Goal: Task Accomplishment & Management: Manage account settings

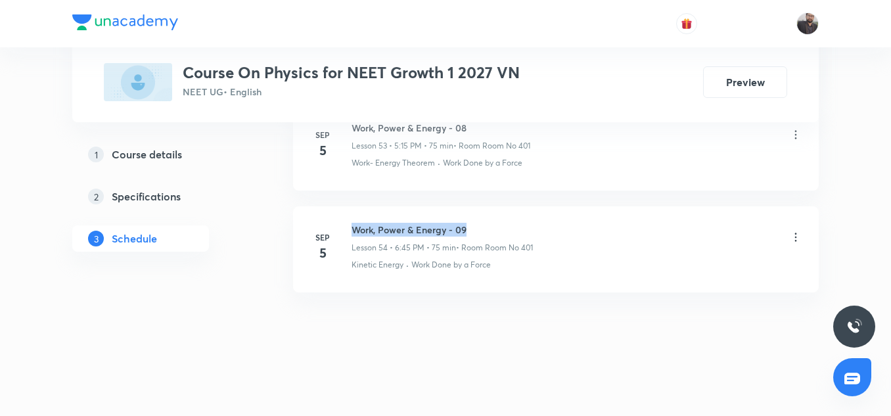
copy h6 "Work, Power & Energy - 09"
drag, startPoint x: 352, startPoint y: 226, endPoint x: 499, endPoint y: 228, distance: 147.2
click at [499, 228] on h6 "Work, Power & Energy - 09" at bounding box center [442, 230] width 181 height 14
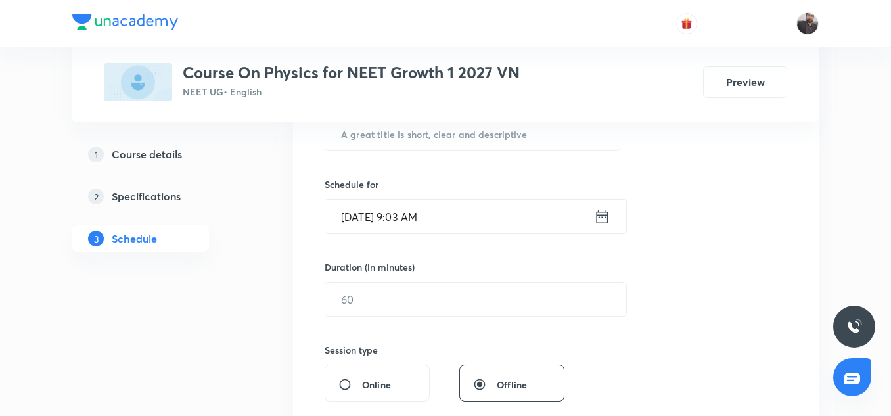
scroll to position [279, 0]
click at [476, 142] on input "text" at bounding box center [472, 133] width 294 height 34
paste input "Work, Power & Energy - 09"
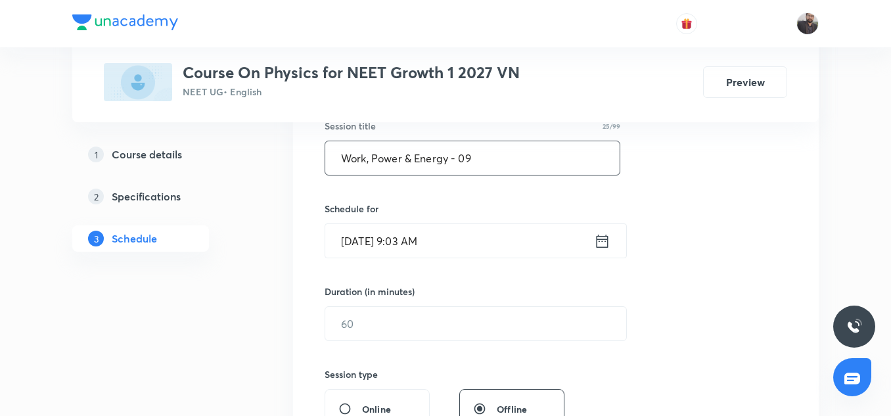
scroll to position [253, 0]
type input "Work, Power & Energy - 09"
click at [467, 242] on input "Sep 6, 2025, 9:03 AM" at bounding box center [459, 242] width 269 height 34
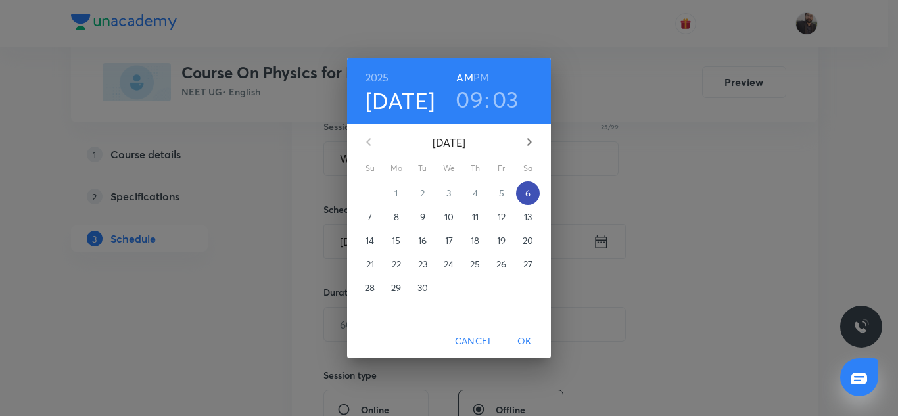
click at [529, 192] on p "6" at bounding box center [527, 193] width 5 height 13
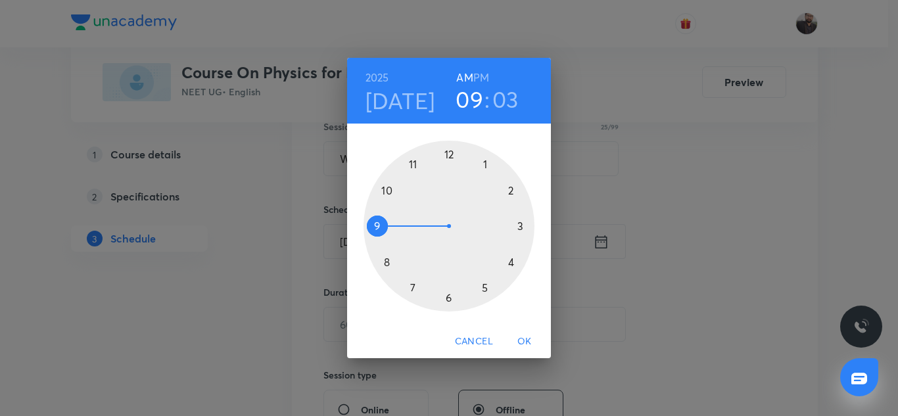
click at [520, 228] on div at bounding box center [448, 226] width 171 height 171
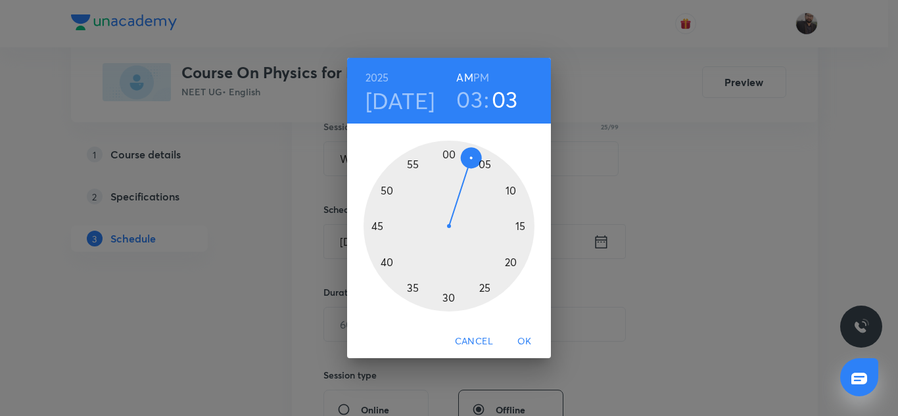
click at [485, 82] on h6 "PM" at bounding box center [481, 77] width 16 height 18
click at [377, 223] on div at bounding box center [448, 226] width 171 height 171
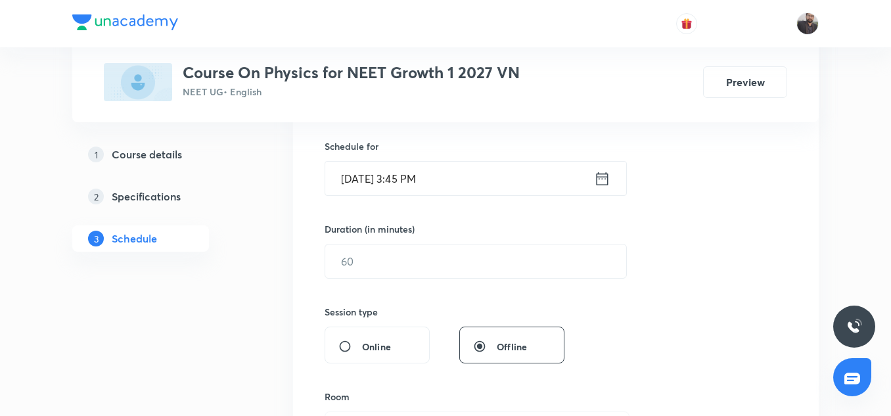
scroll to position [318, 0]
click at [439, 268] on input "text" at bounding box center [475, 259] width 301 height 34
type input "8"
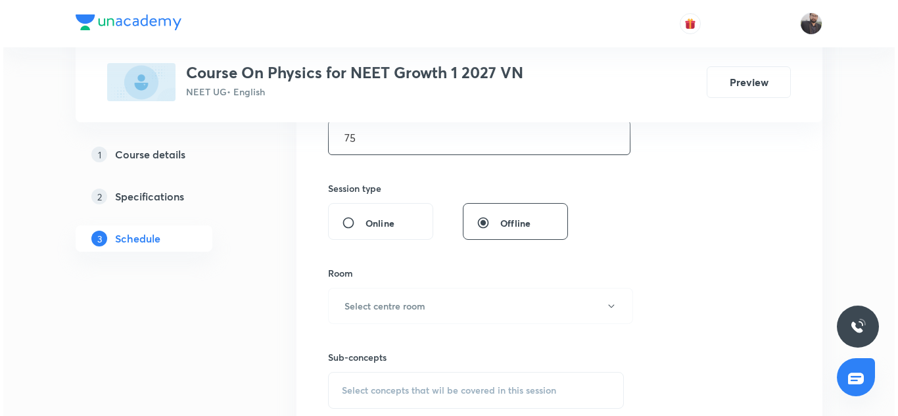
scroll to position [440, 0]
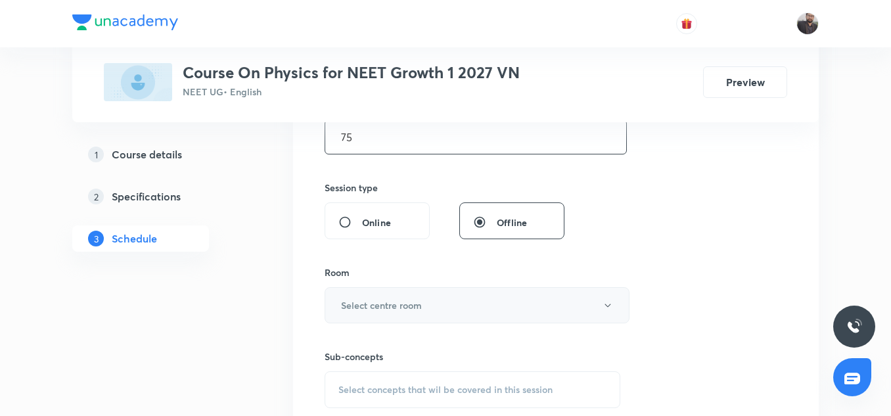
type input "75"
click at [419, 310] on h6 "Select centre room" at bounding box center [381, 305] width 81 height 14
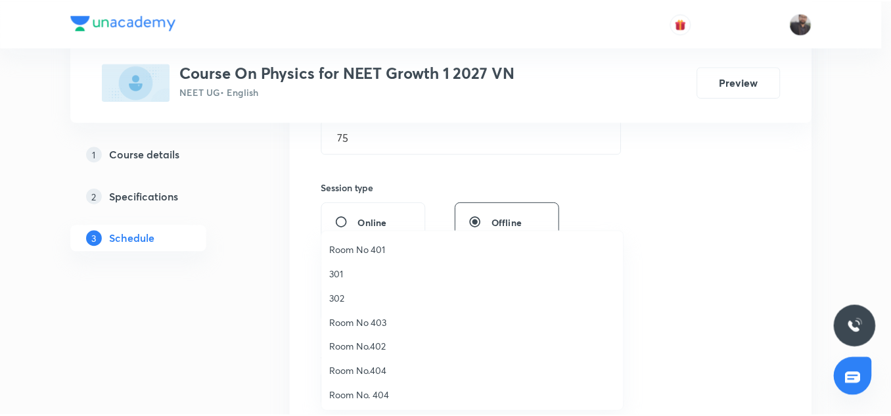
scroll to position [25, 0]
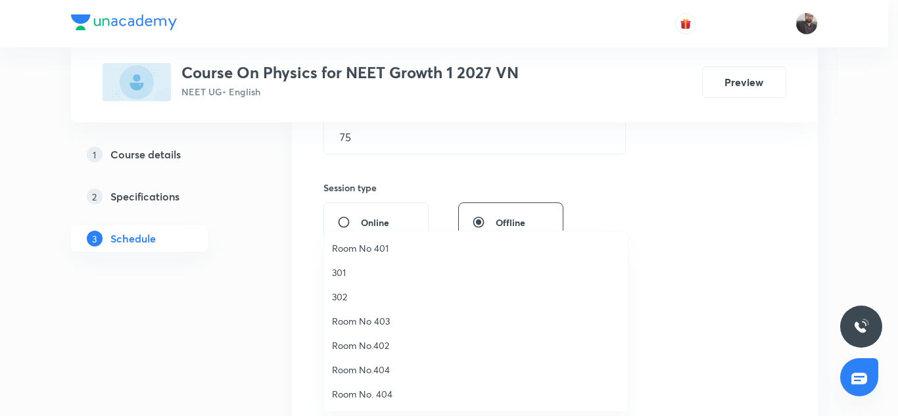
click at [376, 247] on span "Room No 401" at bounding box center [476, 248] width 288 height 14
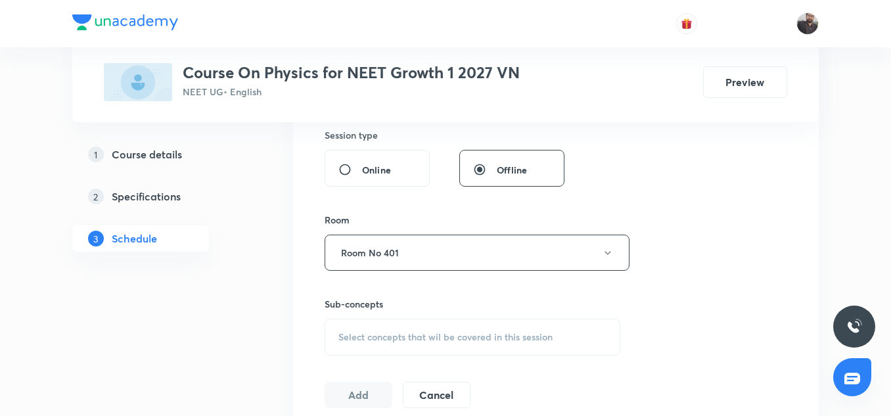
scroll to position [494, 0]
click at [389, 336] on span "Select concepts that wil be covered in this session" at bounding box center [445, 336] width 214 height 11
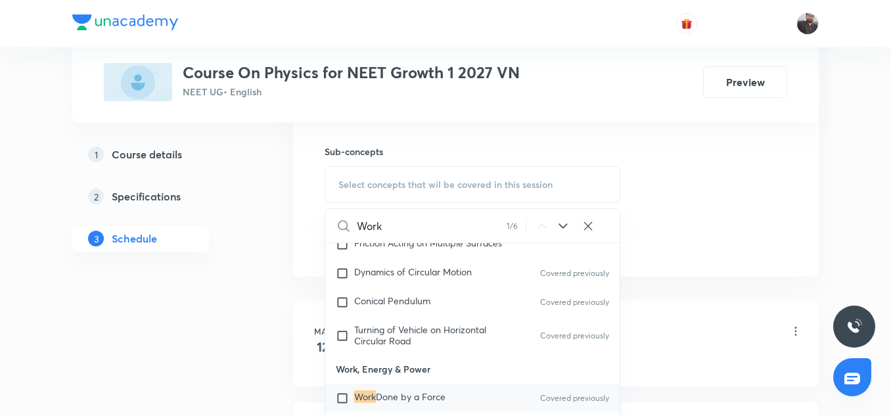
scroll to position [3227, 0]
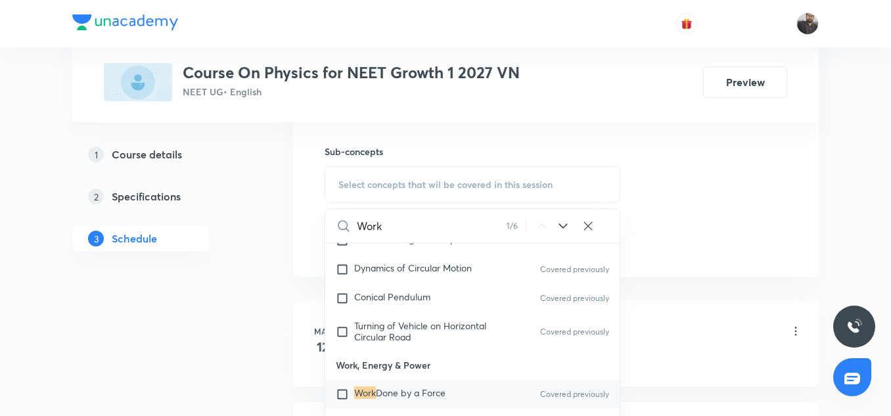
type input "Work"
click at [374, 386] on mark "Work" at bounding box center [365, 392] width 22 height 12
checkbox input "true"
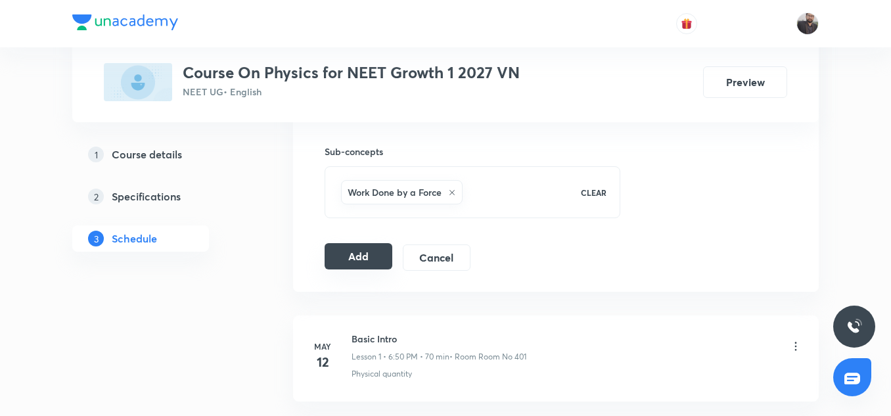
click at [361, 255] on button "Add" at bounding box center [359, 256] width 68 height 26
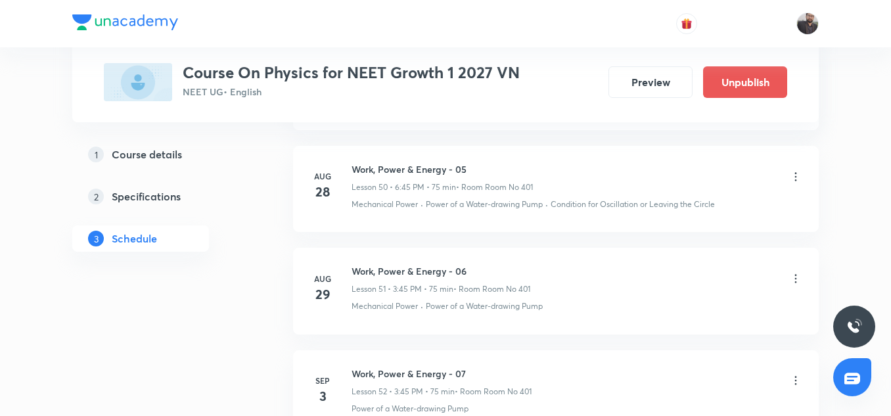
scroll to position [5662, 0]
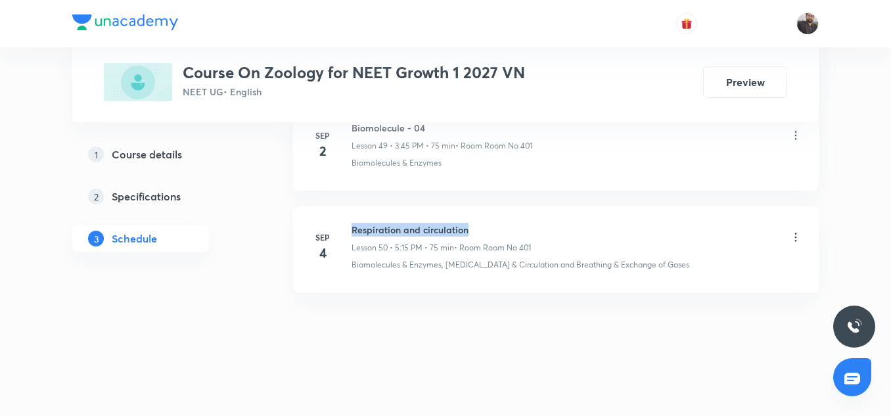
copy h6 "Respiration and circulation"
drag, startPoint x: 349, startPoint y: 227, endPoint x: 475, endPoint y: 220, distance: 126.4
click at [475, 220] on li "[DATE] Respiration and circulation Lesson 50 • 5:15 PM • 75 min • Room Room No …" at bounding box center [556, 249] width 526 height 86
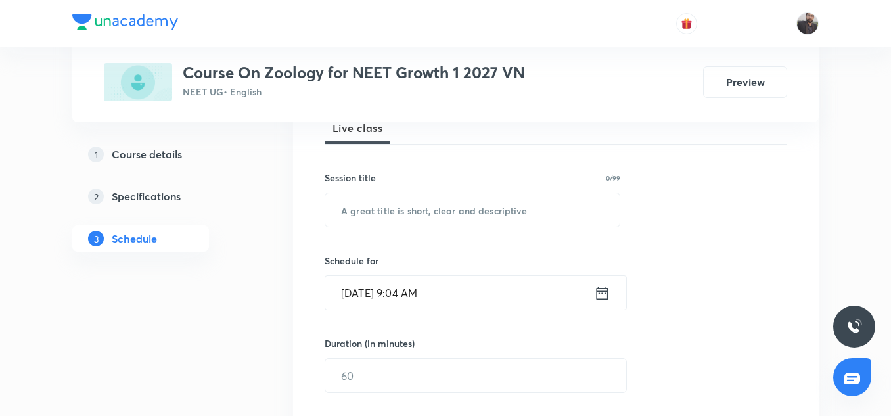
scroll to position [223, 0]
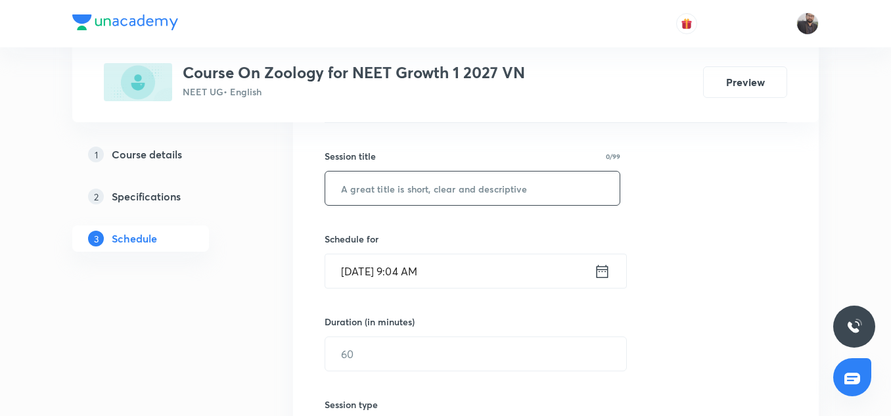
click at [451, 185] on input "text" at bounding box center [472, 189] width 294 height 34
paste input "Respiration and circulation"
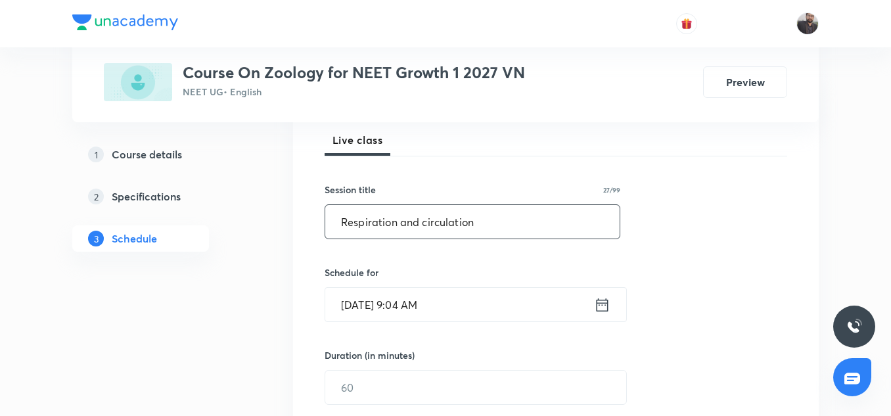
scroll to position [191, 0]
type input "Respiration and circulation"
click at [462, 296] on input "Sep 6, 2025, 9:04 AM" at bounding box center [459, 304] width 269 height 34
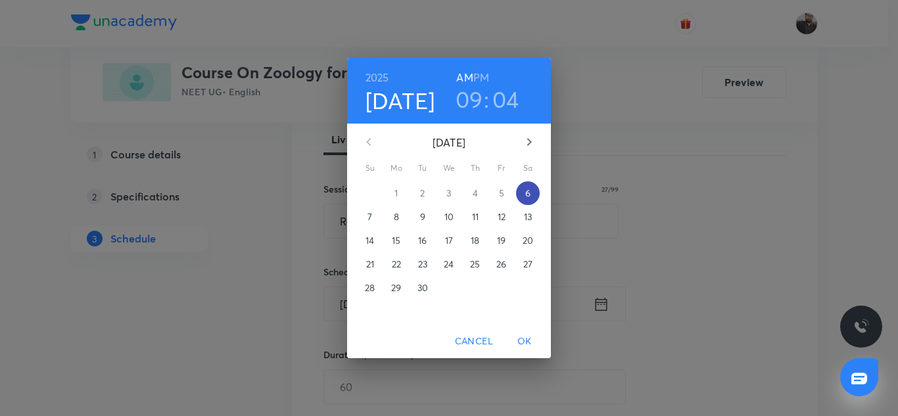
click at [529, 193] on p "6" at bounding box center [527, 193] width 5 height 13
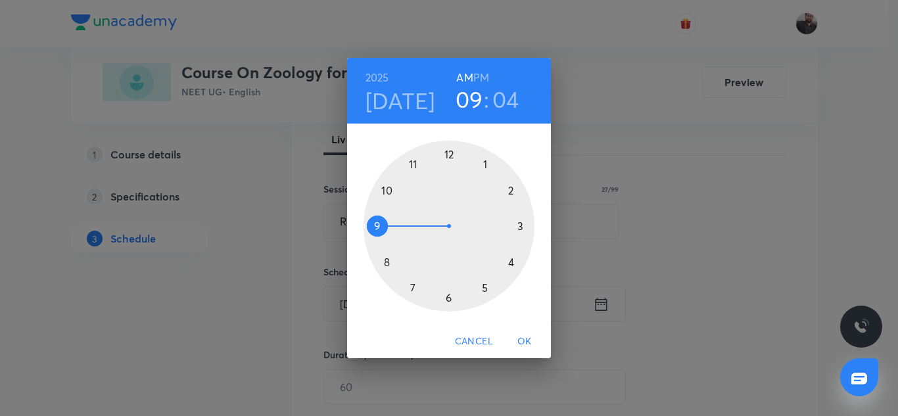
click at [486, 289] on div at bounding box center [448, 226] width 171 height 171
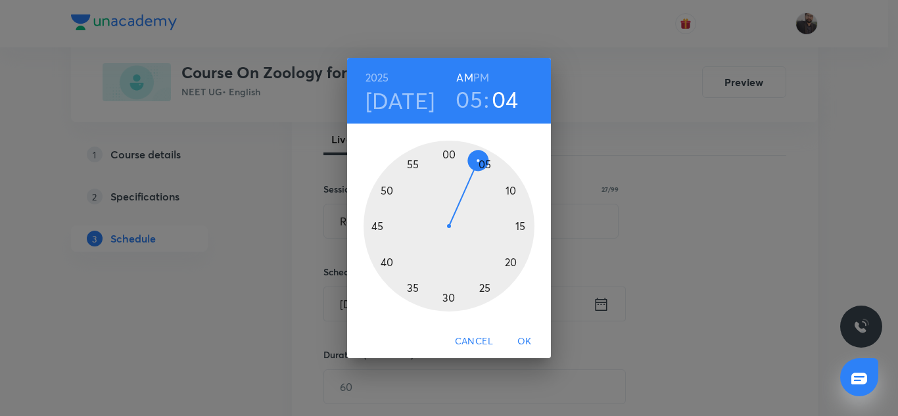
click at [483, 73] on h6 "PM" at bounding box center [481, 77] width 16 height 18
click at [523, 225] on div at bounding box center [448, 226] width 171 height 171
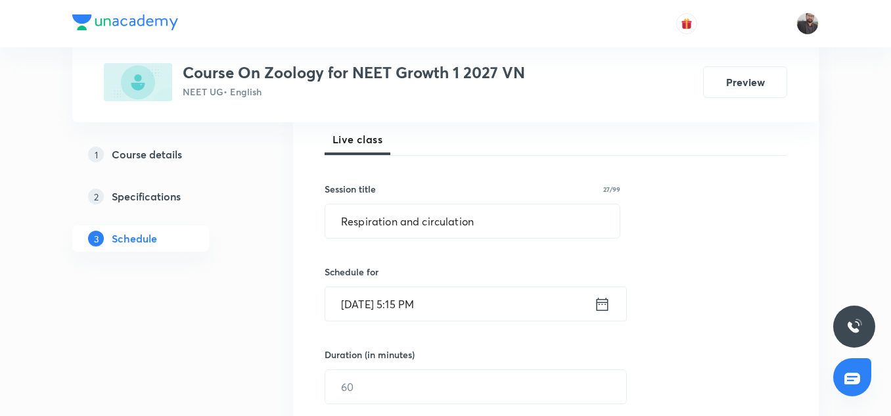
scroll to position [239, 0]
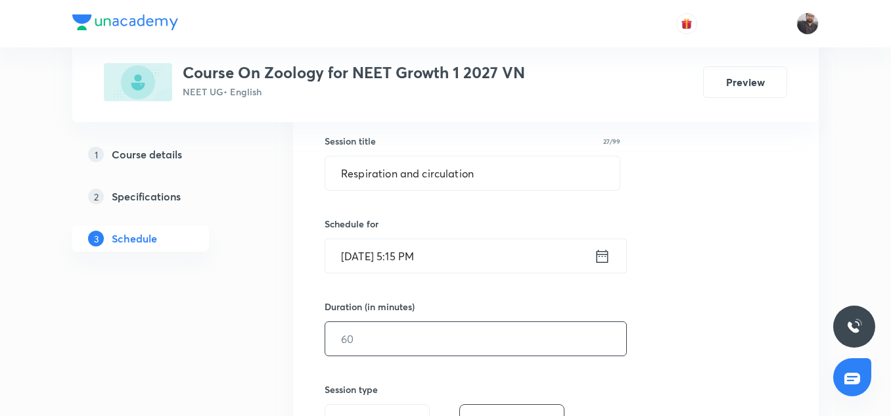
click at [416, 330] on input "text" at bounding box center [475, 339] width 301 height 34
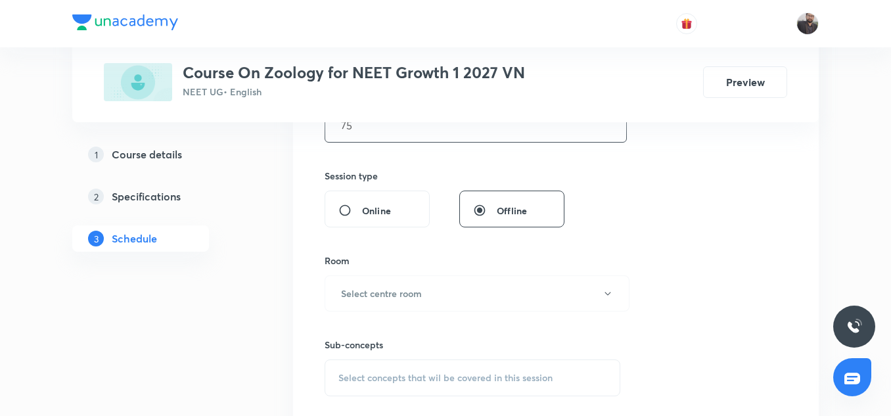
scroll to position [453, 0]
type input "75"
click at [426, 296] on button "Select centre room" at bounding box center [477, 292] width 305 height 36
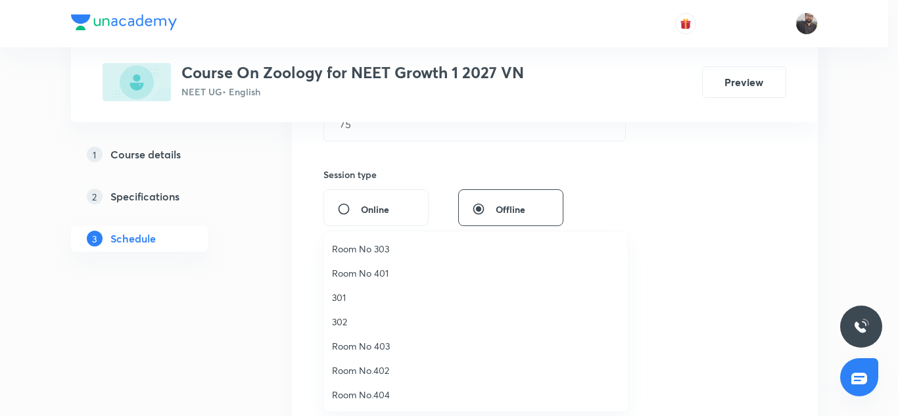
click at [383, 273] on span "Room No 401" at bounding box center [476, 273] width 288 height 14
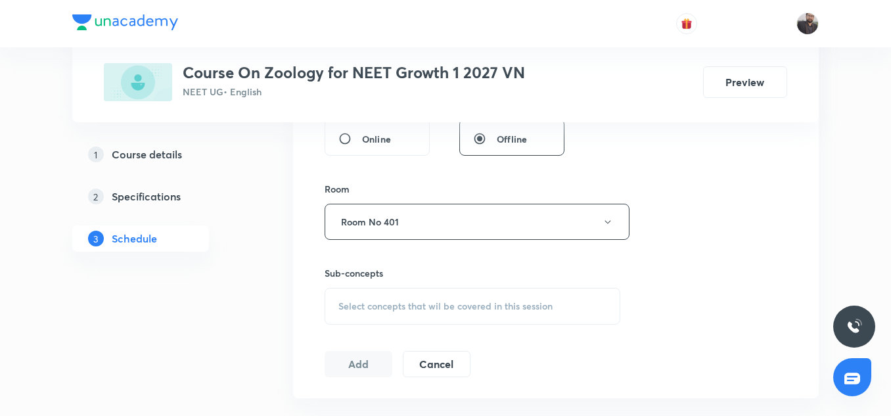
scroll to position [528, 0]
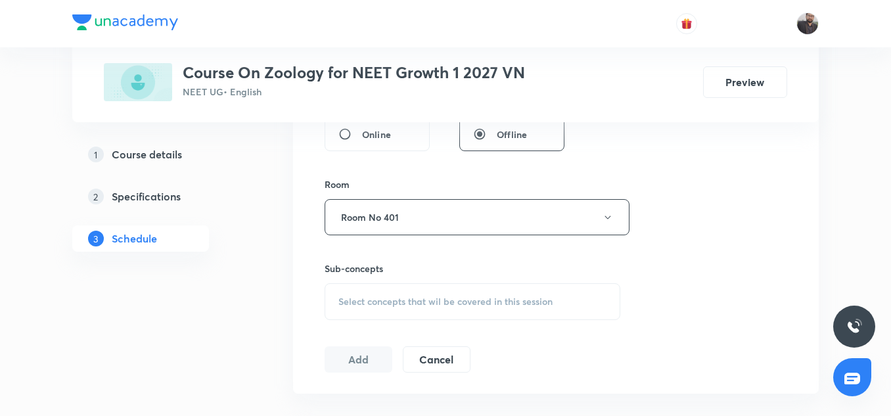
click at [389, 300] on span "Select concepts that wil be covered in this session" at bounding box center [445, 301] width 214 height 11
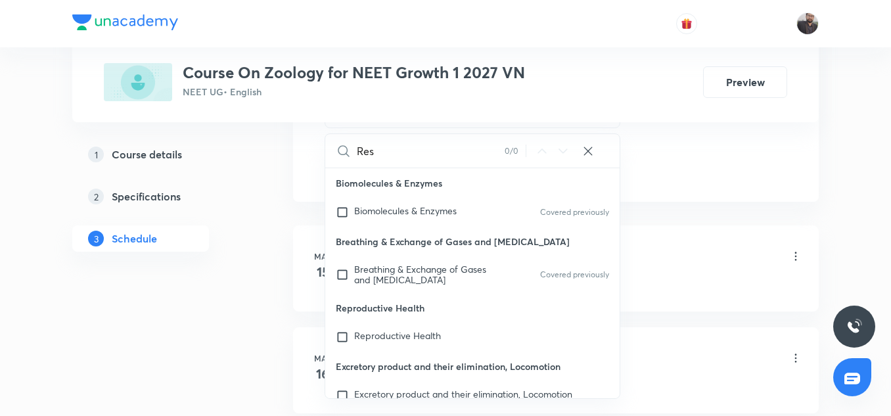
scroll to position [720, 0]
type input "Re"
click at [388, 298] on p "Reproductive Health" at bounding box center [472, 309] width 294 height 30
click at [380, 333] on span "productive Health" at bounding box center [403, 336] width 76 height 12
checkbox input "true"
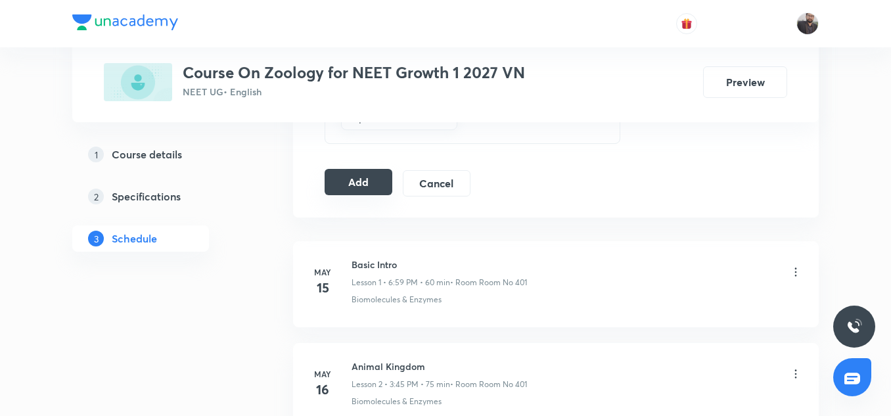
click at [364, 177] on button "Add" at bounding box center [359, 182] width 68 height 26
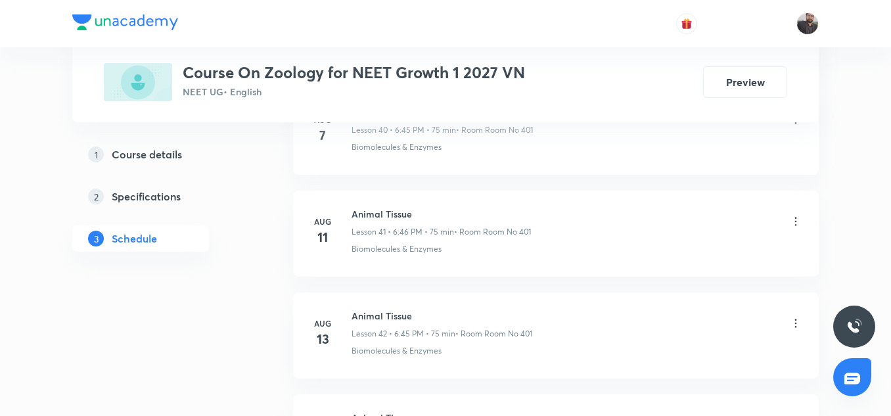
scroll to position [5127, 0]
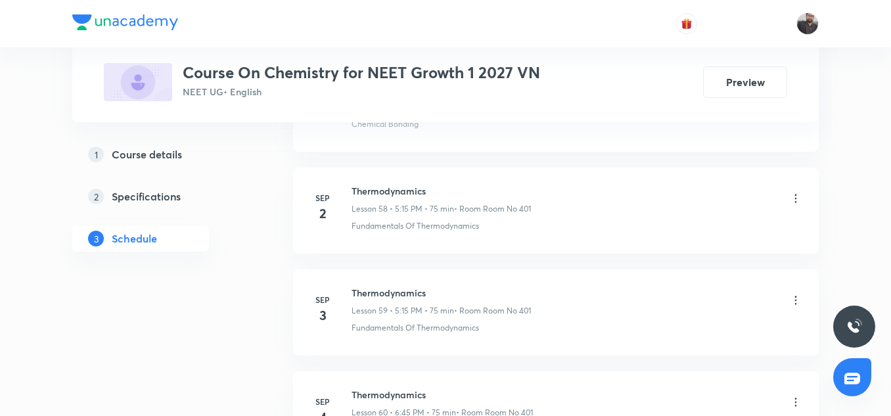
scroll to position [6762, 0]
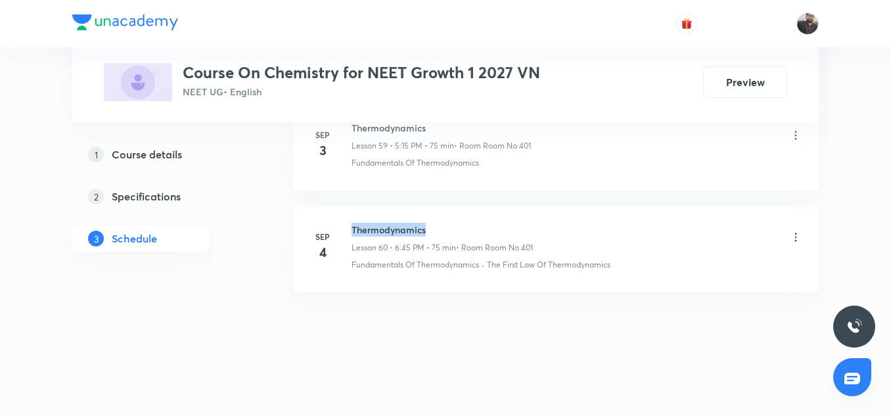
drag, startPoint x: 350, startPoint y: 222, endPoint x: 456, endPoint y: 220, distance: 106.5
click at [456, 220] on li "Sep 4 Thermodynamics Lesson 60 • 6:45 PM • 75 min • Room Room No 401 Fundamenta…" at bounding box center [556, 249] width 526 height 86
copy h6 "Thermodynamics"
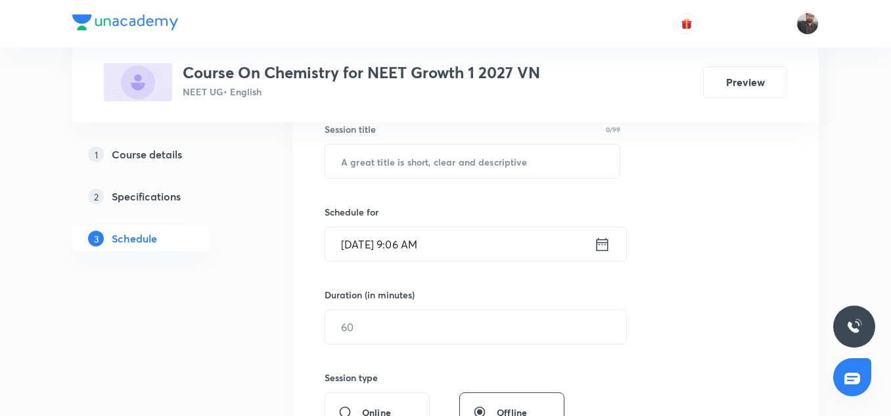
scroll to position [248, 0]
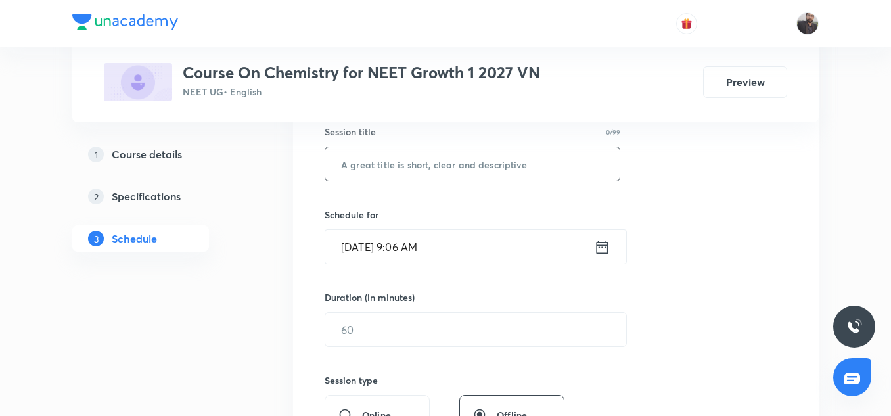
click at [417, 162] on input "text" at bounding box center [472, 164] width 294 height 34
paste input "Thermodynamics"
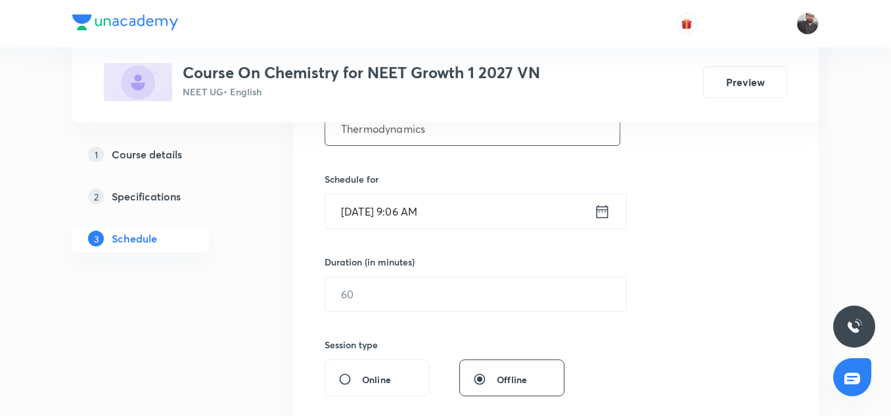
type input "Thermodynamics"
click at [444, 212] on input "Sep 6, 2025, 9:06 AM" at bounding box center [459, 212] width 269 height 34
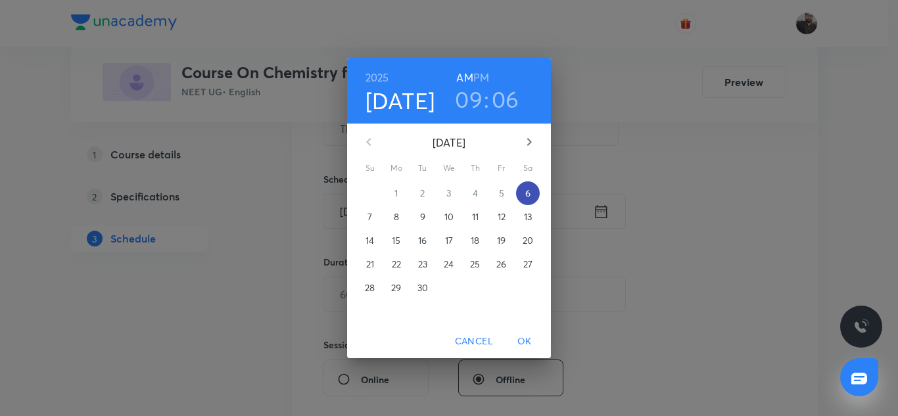
click at [529, 198] on p "6" at bounding box center [527, 193] width 5 height 13
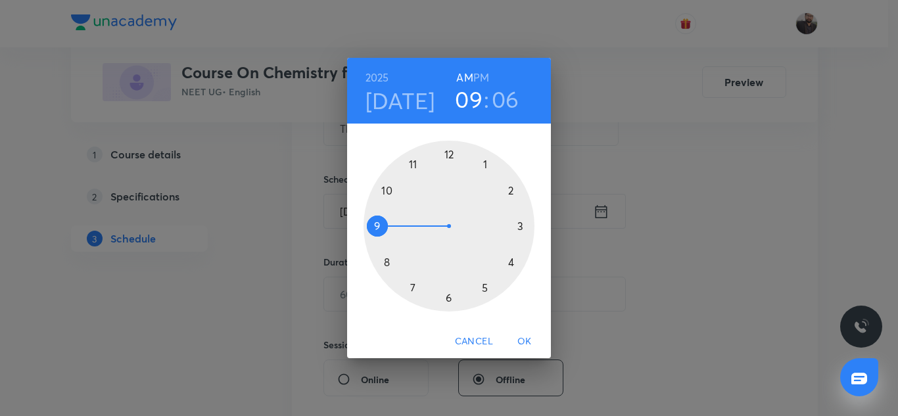
click at [449, 302] on div at bounding box center [448, 226] width 171 height 171
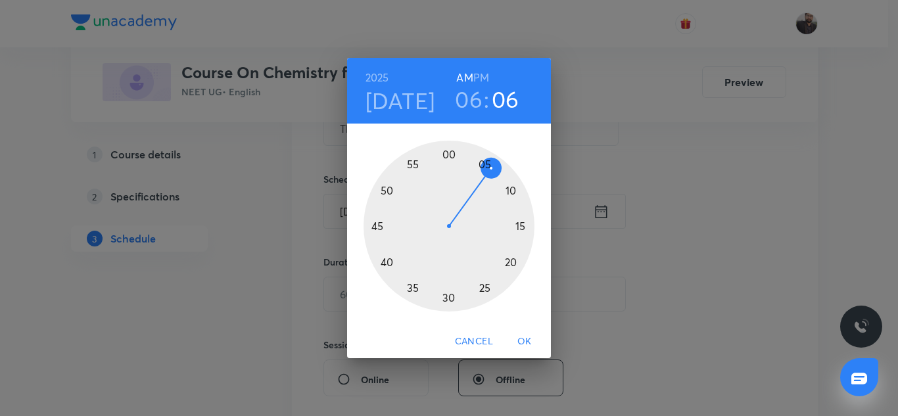
click at [476, 72] on h6 "PM" at bounding box center [481, 77] width 16 height 18
click at [375, 227] on div at bounding box center [448, 226] width 171 height 171
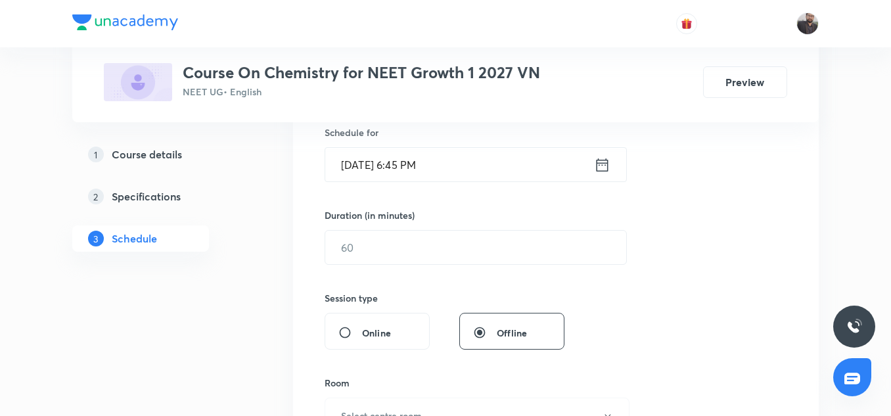
scroll to position [333, 0]
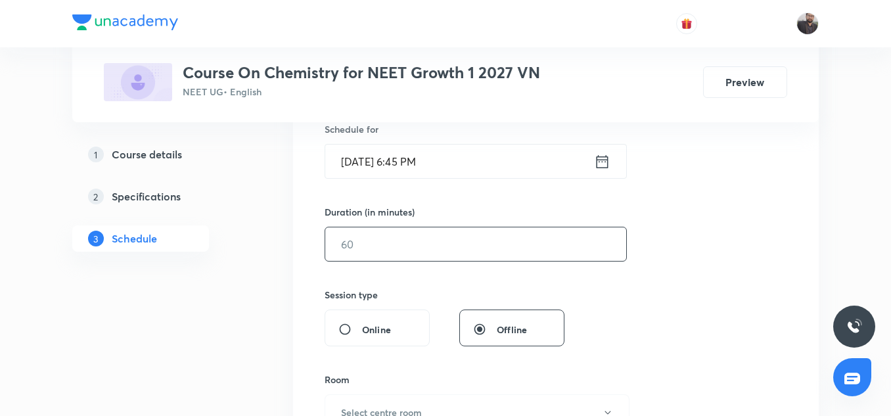
click at [373, 240] on input "text" at bounding box center [475, 244] width 301 height 34
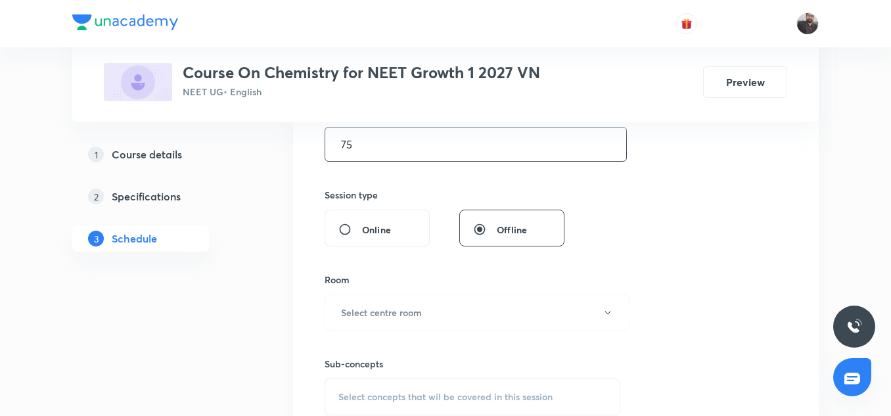
scroll to position [446, 0]
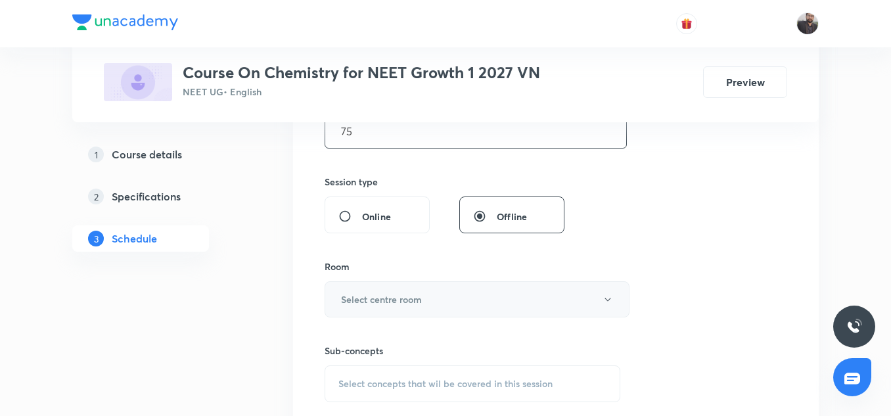
type input "75"
click at [373, 300] on h6 "Select centre room" at bounding box center [381, 299] width 81 height 14
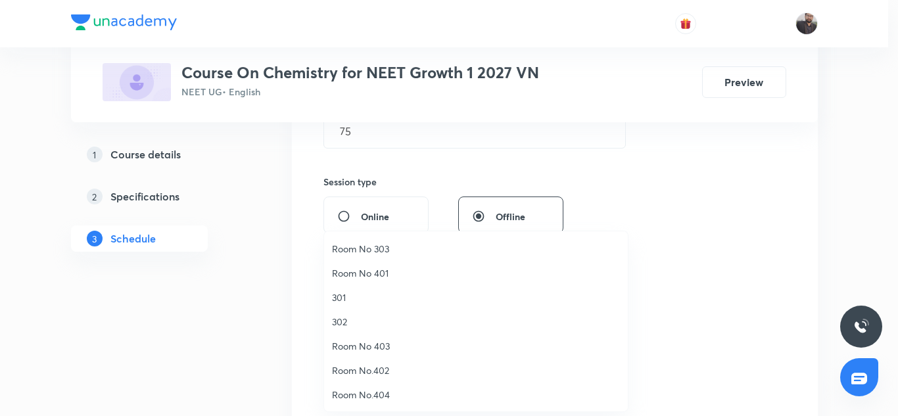
click at [372, 273] on span "Room No 401" at bounding box center [476, 273] width 288 height 14
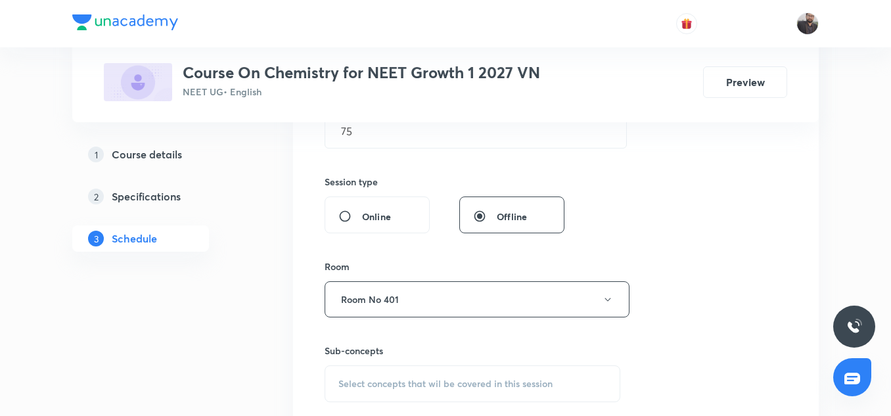
click at [394, 380] on span "Select concepts that wil be covered in this session" at bounding box center [445, 384] width 214 height 11
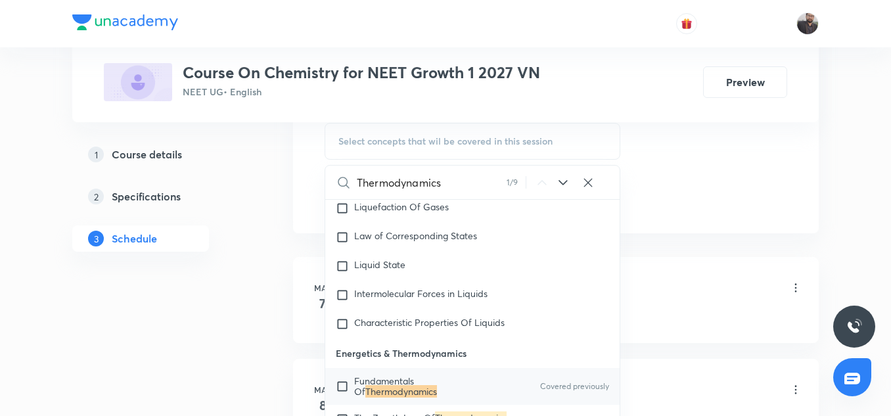
scroll to position [2924, 0]
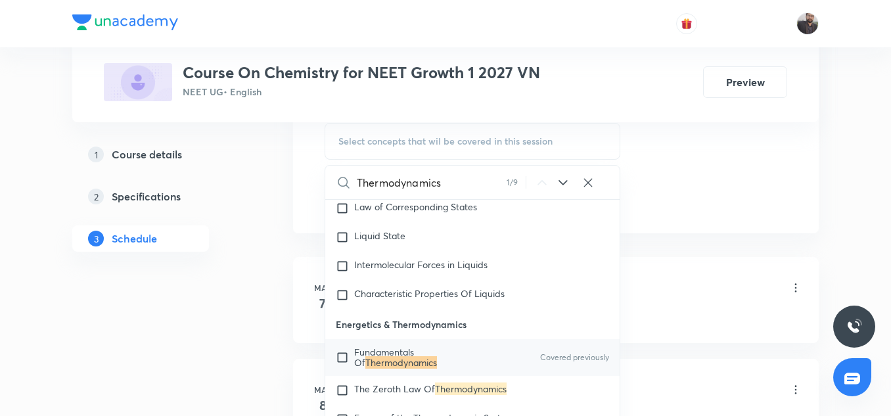
type input "Thermodynamics"
click at [383, 369] on span "Fundamentals Of" at bounding box center [384, 357] width 60 height 23
checkbox input "true"
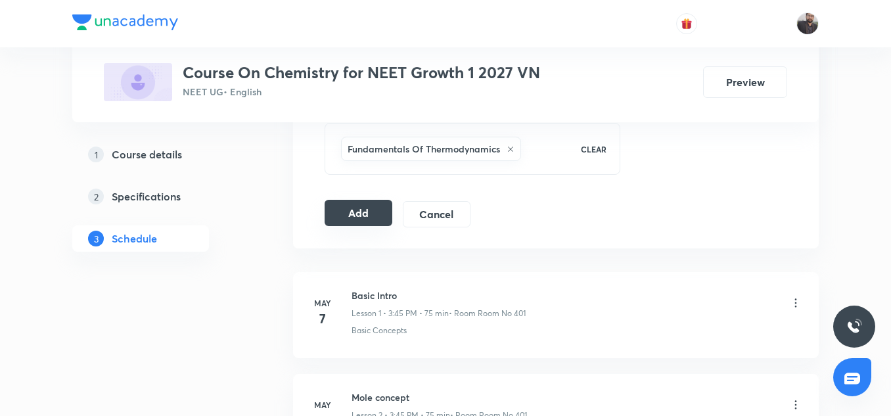
click at [377, 221] on button "Add" at bounding box center [359, 213] width 68 height 26
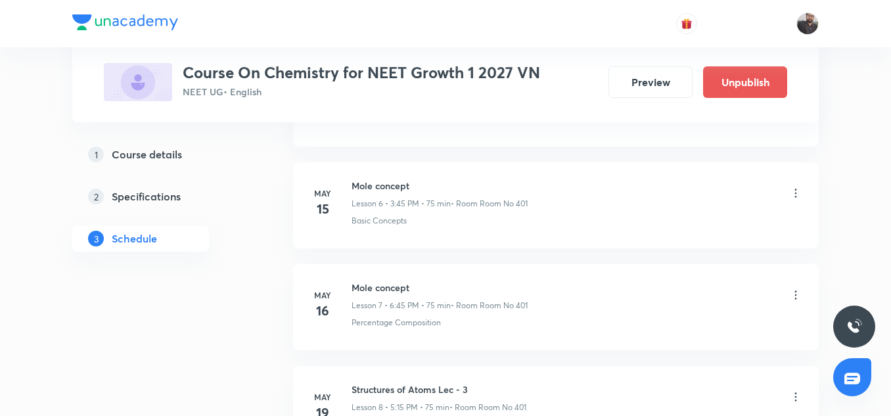
click at [377, 221] on p "Basic Concepts" at bounding box center [379, 221] width 55 height 12
click at [694, 239] on li "May 15 Mole concept Lesson 6 • 3:45 PM • 75 min • Room Room No 401 Basic Concep…" at bounding box center [556, 205] width 526 height 86
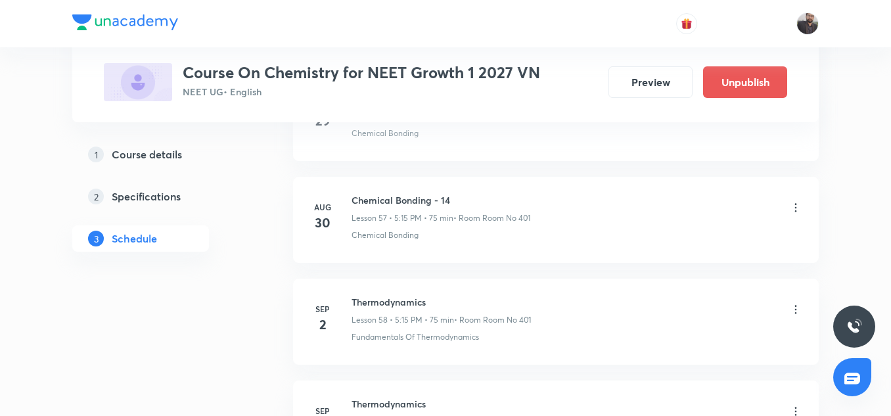
scroll to position [6260, 0]
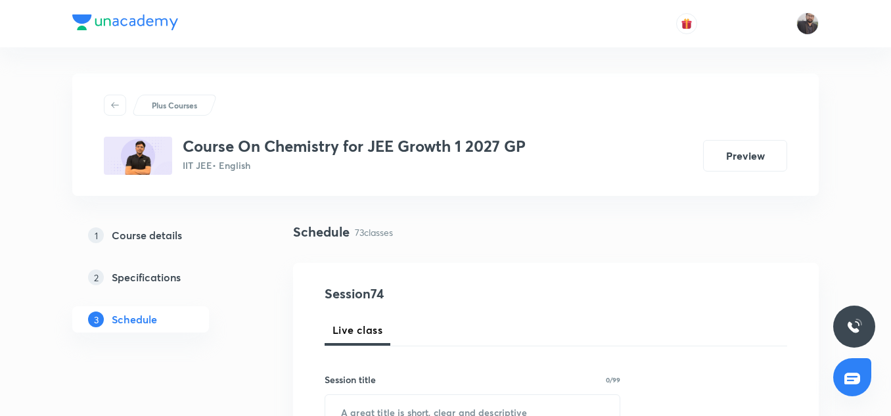
scroll to position [8122, 0]
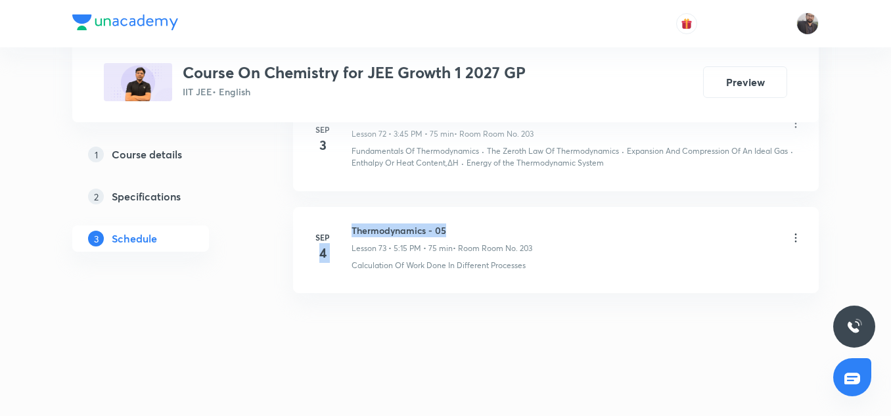
drag, startPoint x: 347, startPoint y: 229, endPoint x: 488, endPoint y: 223, distance: 140.8
click at [488, 223] on div "Sep 4 Thermodynamics - 05 Lesson 73 • 5:15 PM • 75 min • Room Room No. 203 Calc…" at bounding box center [556, 247] width 493 height 48
click at [488, 223] on h6 "Thermodynamics - 05" at bounding box center [442, 230] width 181 height 14
copy h6 "Thermodynamics - 05"
drag, startPoint x: 354, startPoint y: 228, endPoint x: 480, endPoint y: 231, distance: 126.9
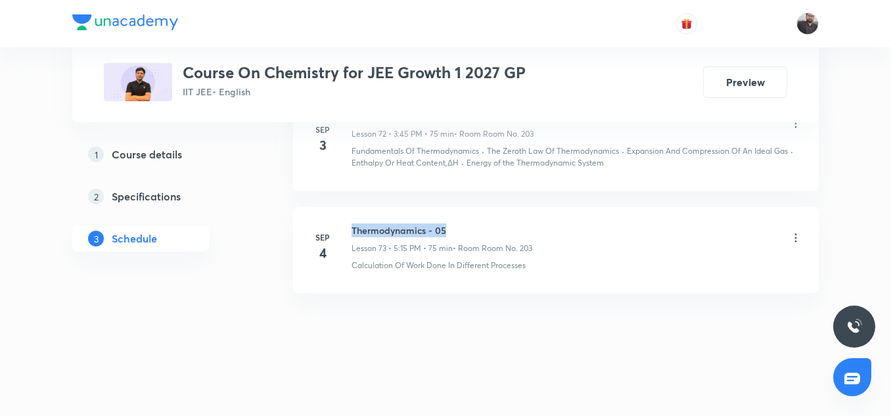
click at [480, 231] on h6 "Thermodynamics - 05" at bounding box center [442, 230] width 181 height 14
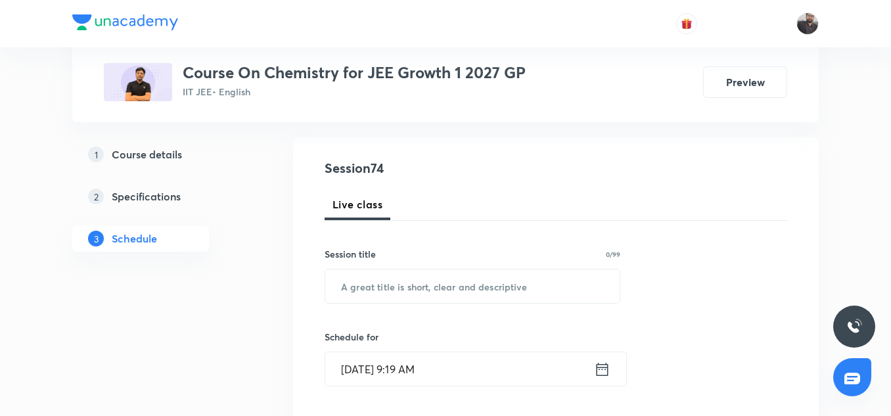
scroll to position [126, 0]
click at [405, 287] on input "text" at bounding box center [472, 286] width 294 height 34
paste input "Thermodynamics - 05"
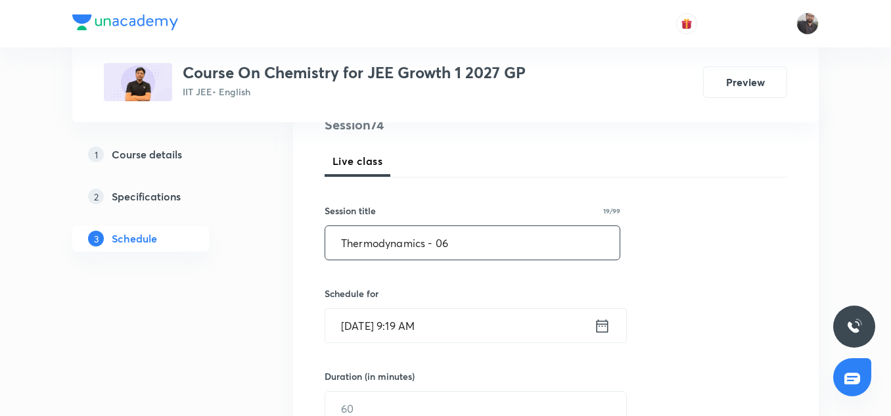
scroll to position [170, 0]
type input "Thermodynamics - 06"
click at [458, 332] on input "Sep 6, 2025, 9:19 AM" at bounding box center [459, 325] width 269 height 34
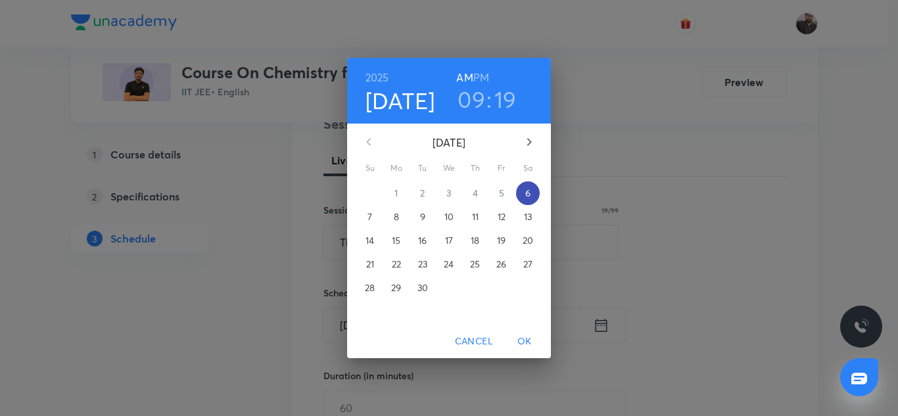
click at [531, 198] on span "6" at bounding box center [528, 193] width 24 height 13
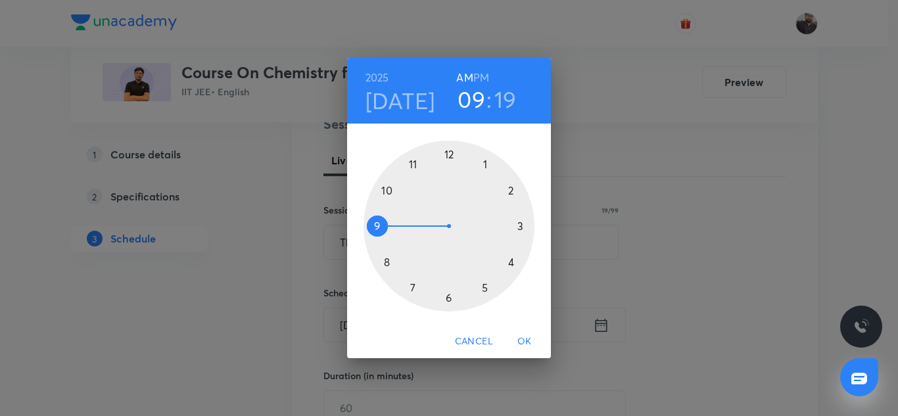
click at [520, 225] on div at bounding box center [448, 226] width 171 height 171
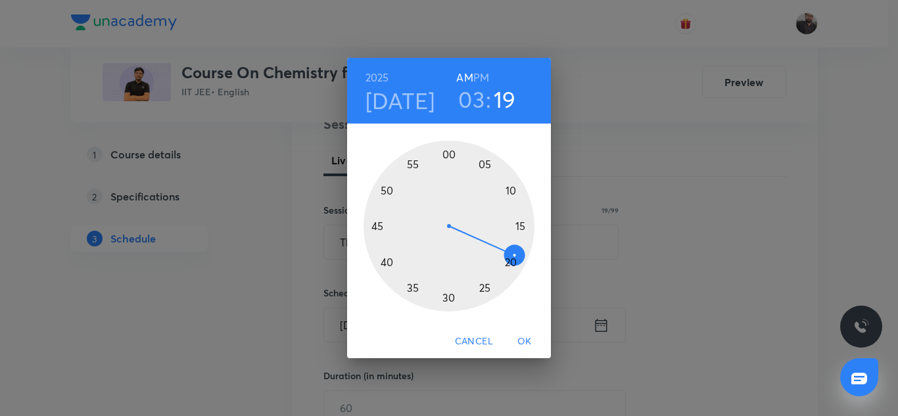
click at [484, 74] on h6 "PM" at bounding box center [481, 77] width 16 height 18
click at [376, 227] on div at bounding box center [448, 226] width 171 height 171
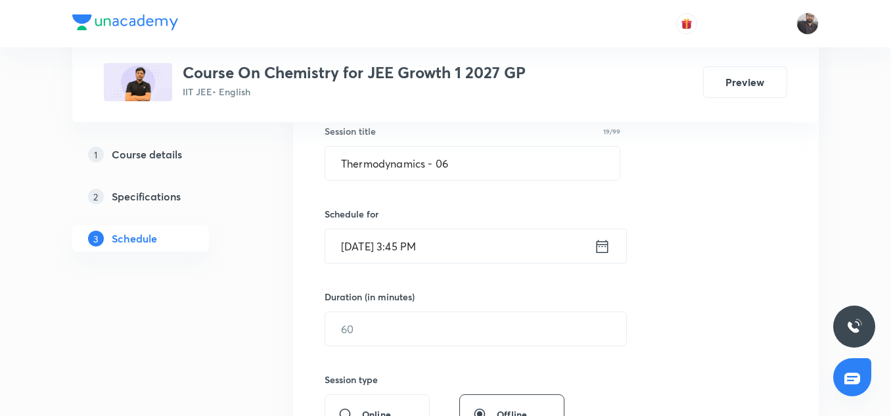
scroll to position [249, 0]
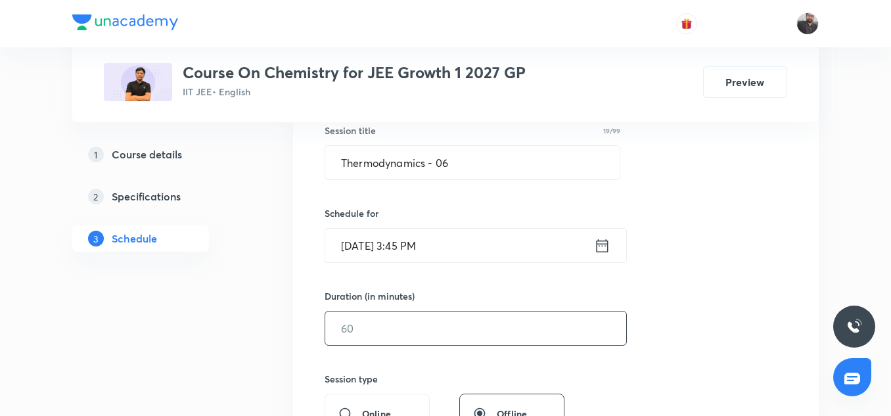
click at [382, 331] on input "text" at bounding box center [475, 329] width 301 height 34
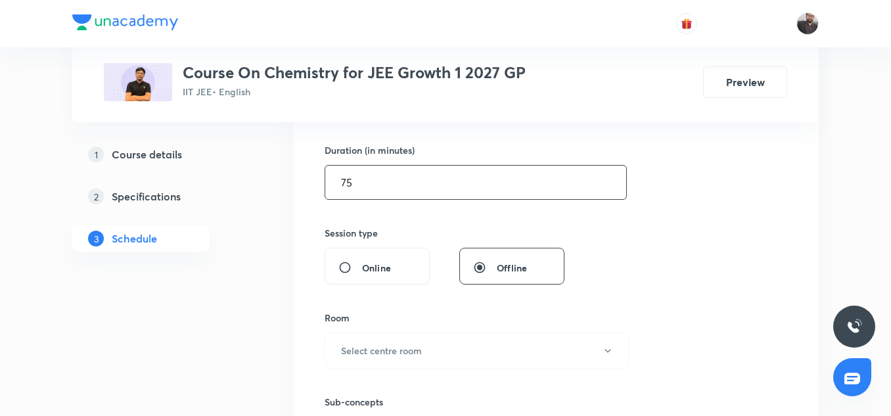
scroll to position [396, 0]
type input "75"
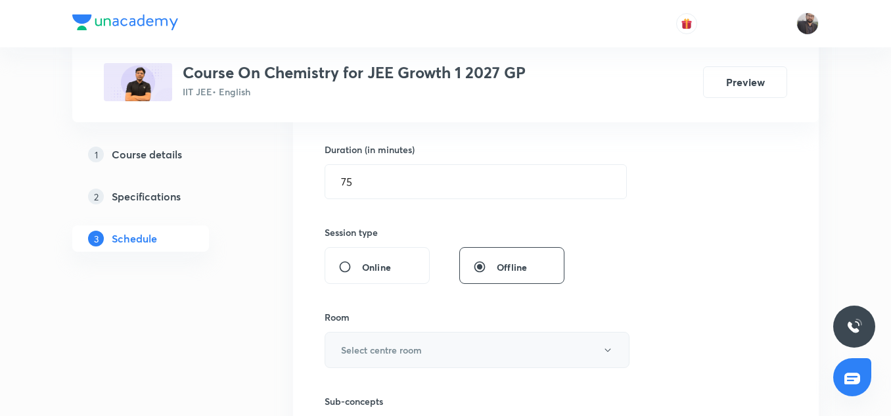
click at [404, 333] on button "Select centre room" at bounding box center [477, 350] width 305 height 36
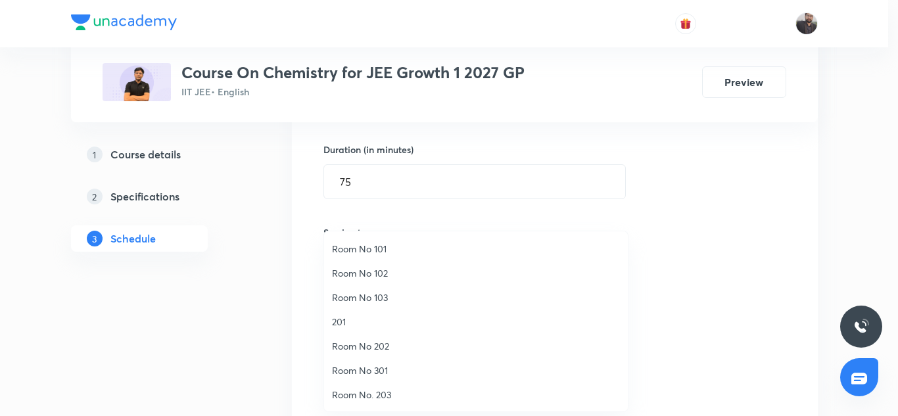
click at [382, 393] on span "Room No. 203" at bounding box center [476, 395] width 288 height 14
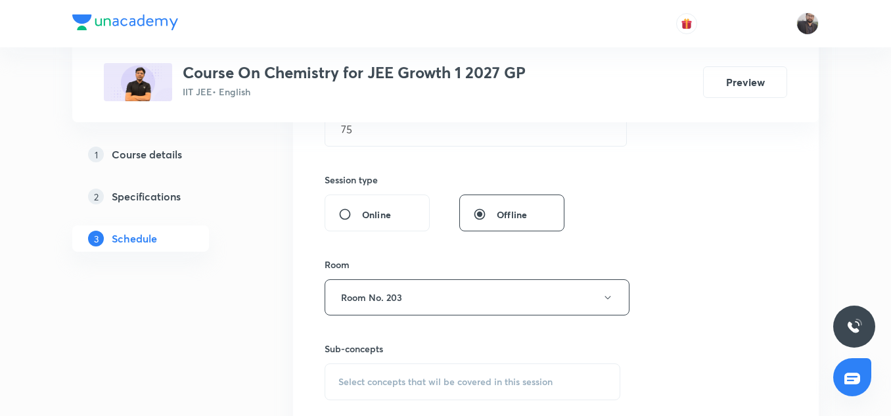
scroll to position [476, 0]
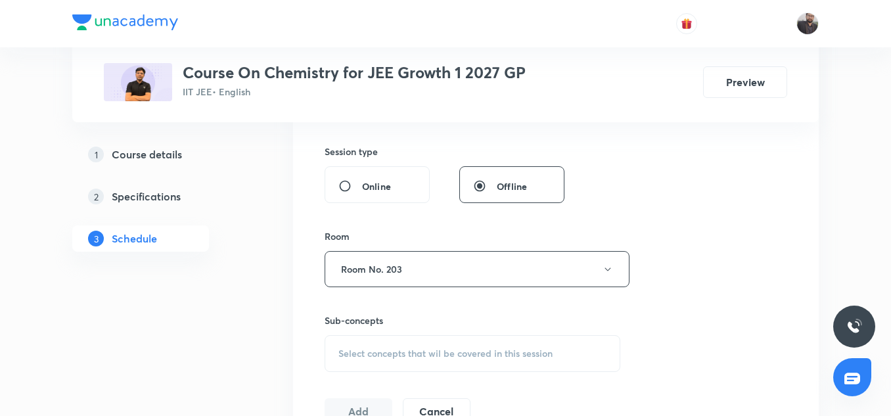
click at [390, 361] on div "Select concepts that wil be covered in this session" at bounding box center [473, 353] width 296 height 37
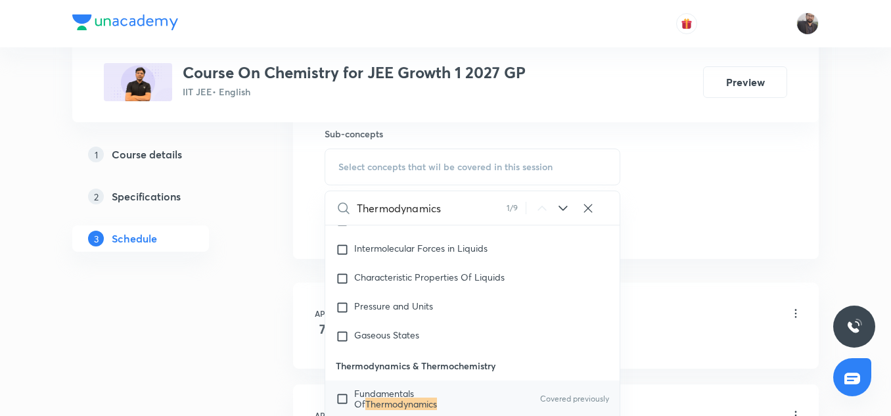
scroll to position [668, 0]
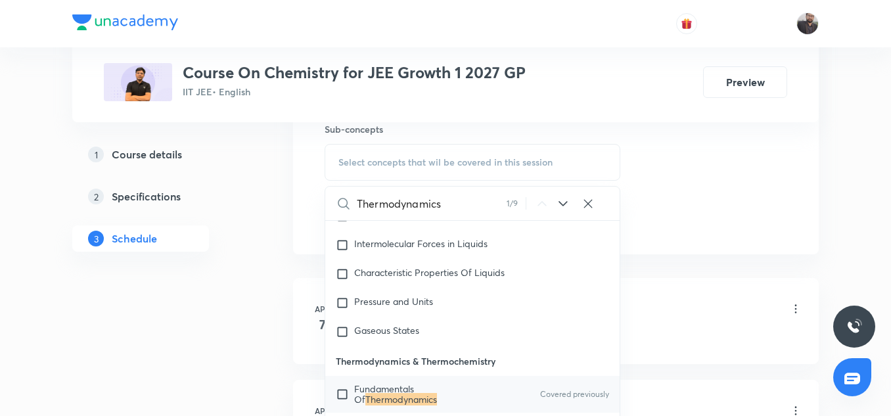
type input "Thermodynamics"
click at [390, 381] on div "Fundamentals Of Thermodynamics Covered previously" at bounding box center [472, 394] width 294 height 37
checkbox input "true"
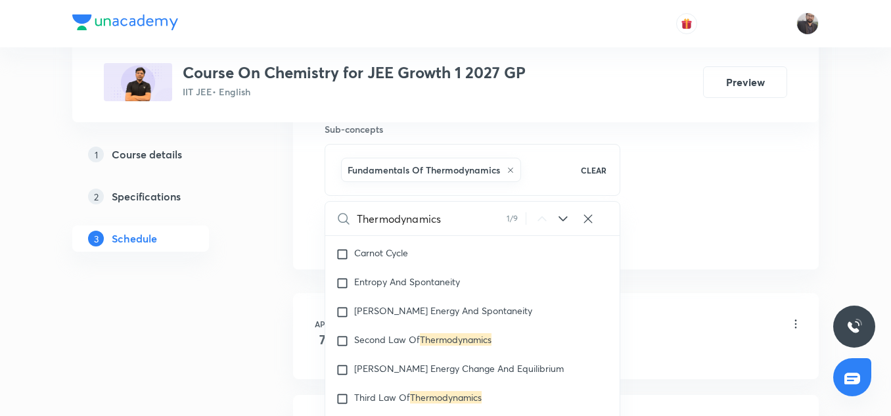
scroll to position [3304, 0]
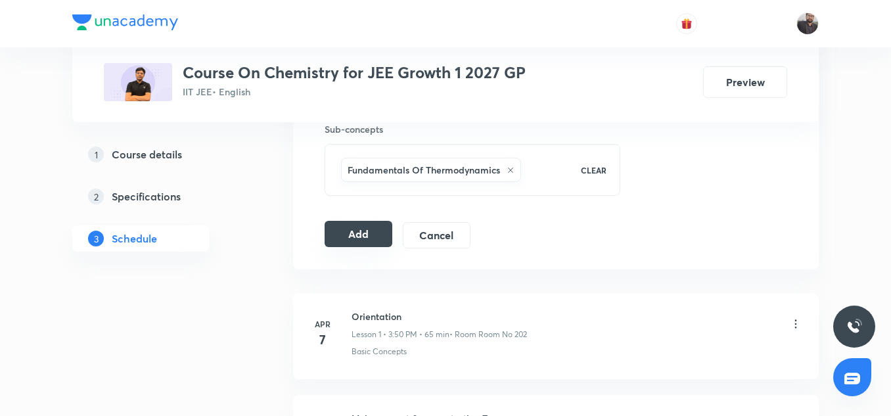
click at [359, 239] on button "Add" at bounding box center [359, 234] width 68 height 26
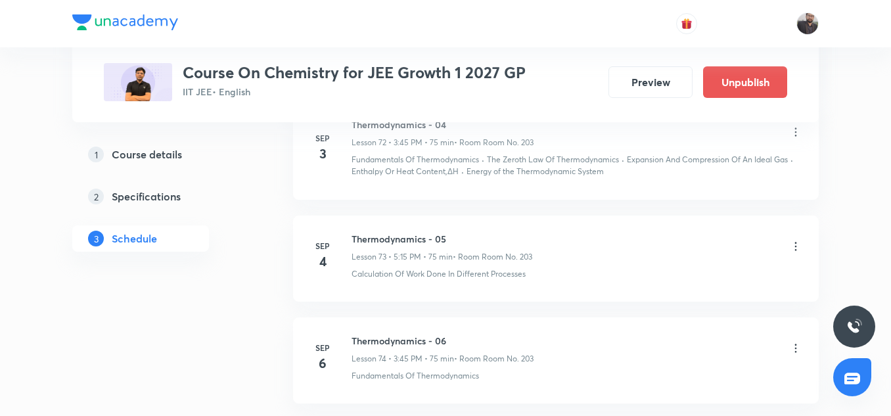
scroll to position [7518, 0]
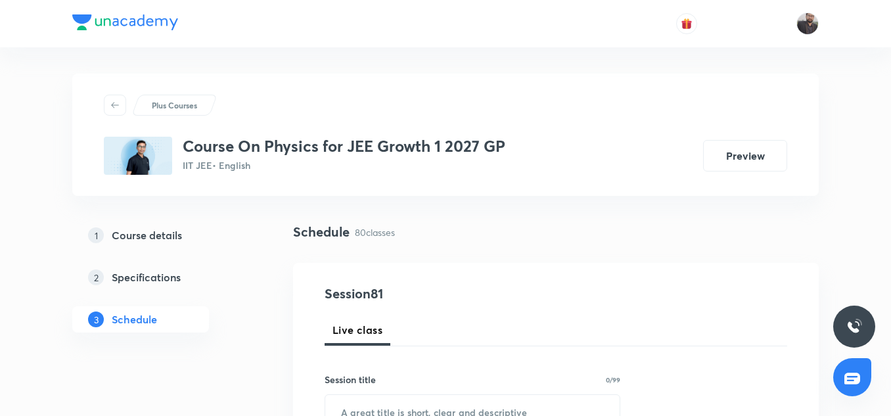
scroll to position [8800, 0]
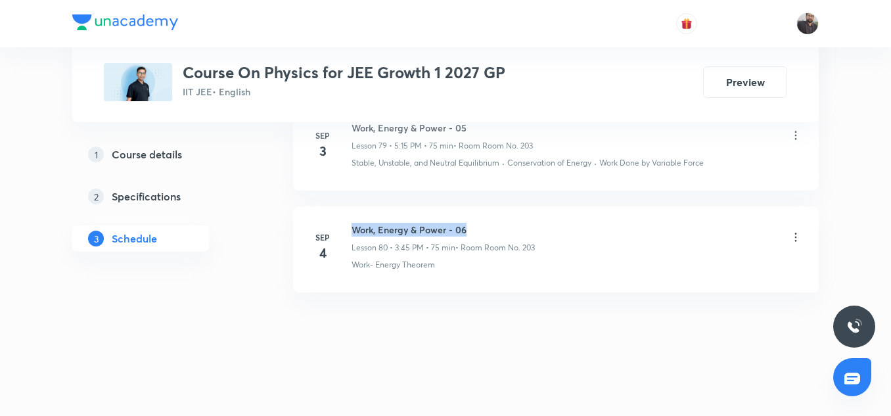
copy h6 "Work, Energy & Power - 06"
drag, startPoint x: 352, startPoint y: 227, endPoint x: 471, endPoint y: 229, distance: 119.6
click at [471, 229] on h6 "Work, Energy & Power - 06" at bounding box center [443, 230] width 183 height 14
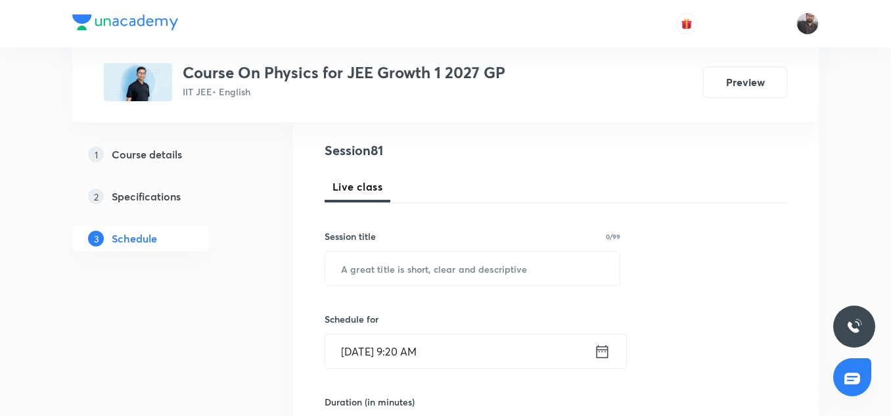
scroll to position [149, 0]
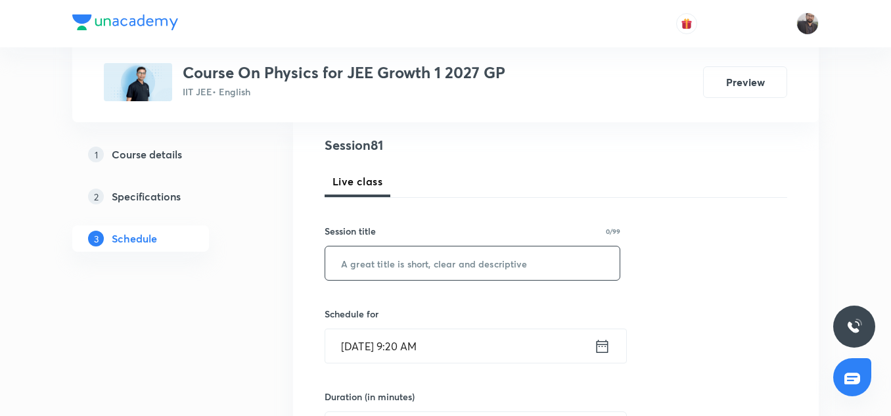
paste input "Work, Energy & Power - 06"
click at [453, 257] on input "Work, Energy & Power - 06" at bounding box center [472, 263] width 294 height 34
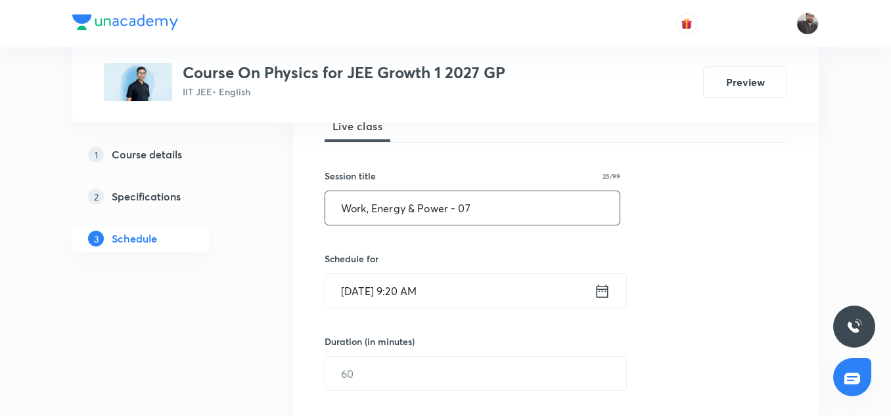
scroll to position [206, 0]
type input "Work, Energy & Power - 07"
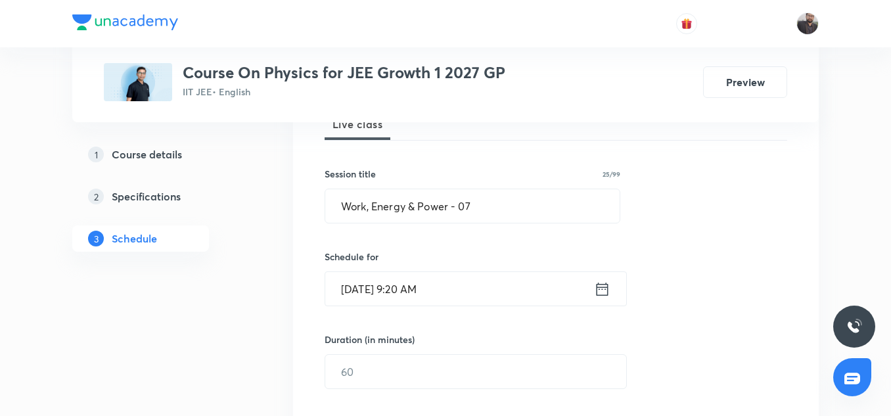
click at [457, 279] on input "Sep 6, 2025, 9:20 AM" at bounding box center [459, 289] width 269 height 34
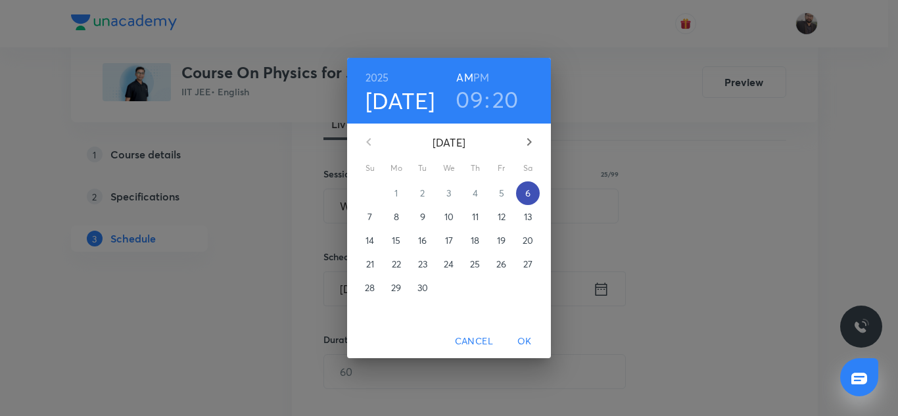
click at [530, 193] on p "6" at bounding box center [527, 193] width 5 height 13
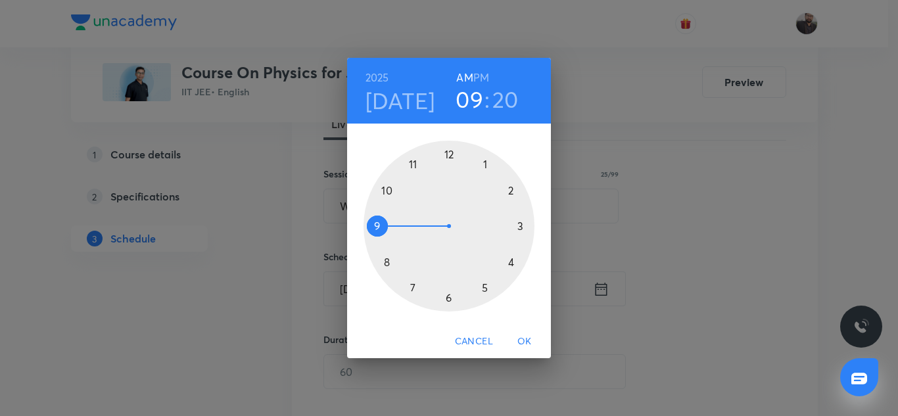
click at [485, 286] on div at bounding box center [448, 226] width 171 height 171
click at [485, 74] on h6 "PM" at bounding box center [481, 77] width 16 height 18
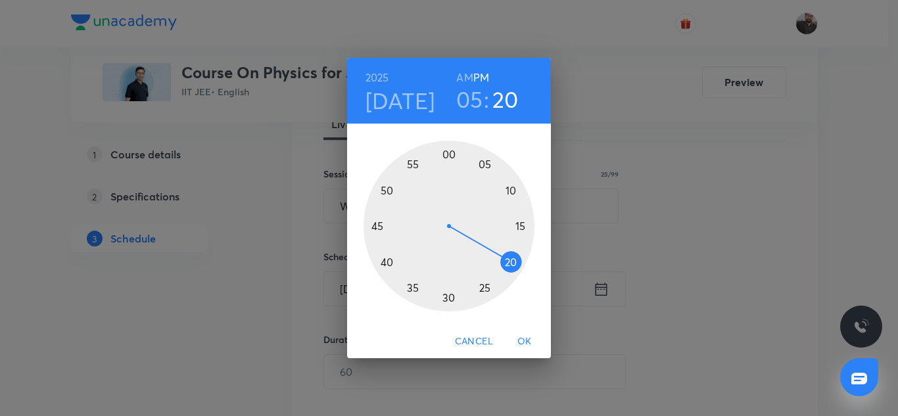
click at [522, 229] on div at bounding box center [448, 226] width 171 height 171
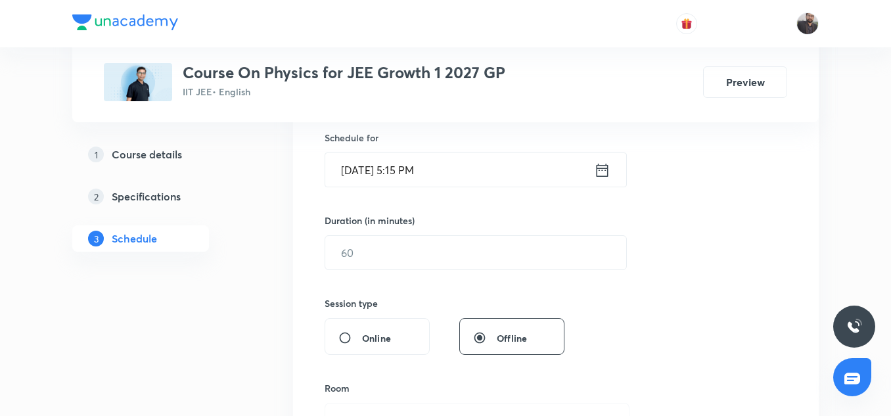
scroll to position [344, 0]
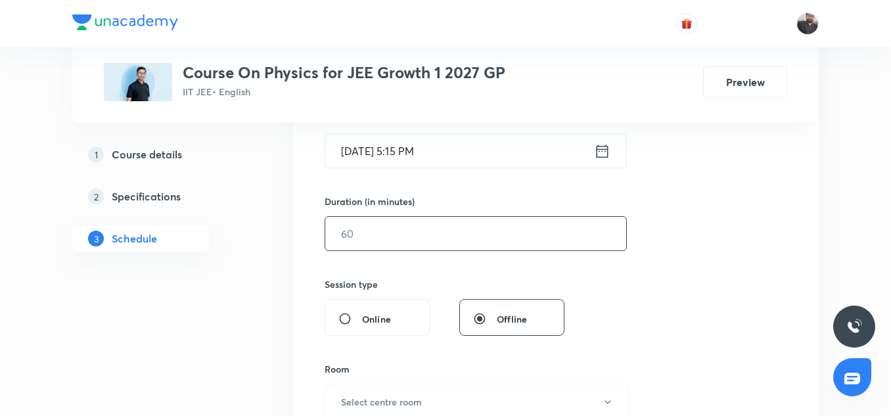
click at [462, 230] on input "text" at bounding box center [475, 234] width 301 height 34
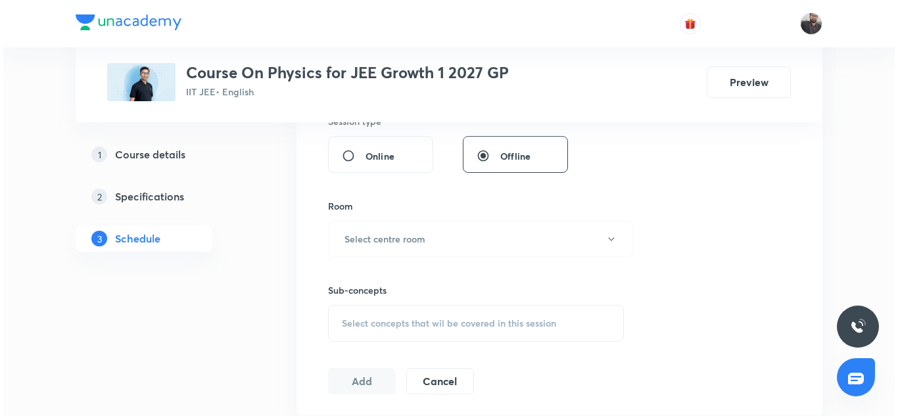
scroll to position [507, 0]
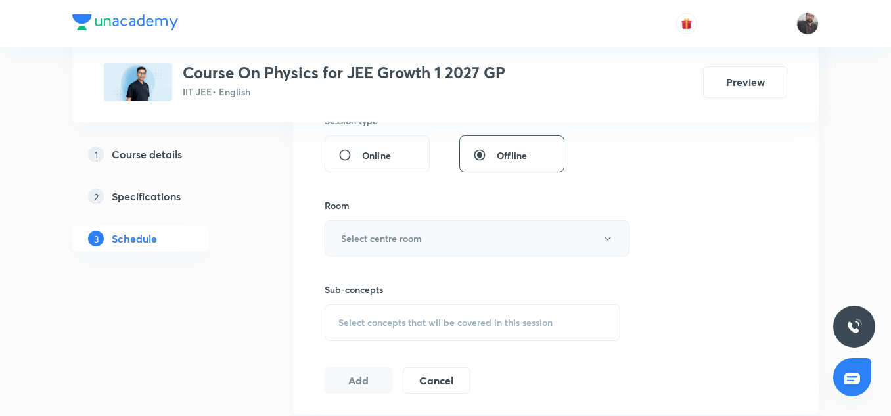
type input "75"
click at [461, 233] on button "Select centre room" at bounding box center [477, 238] width 305 height 36
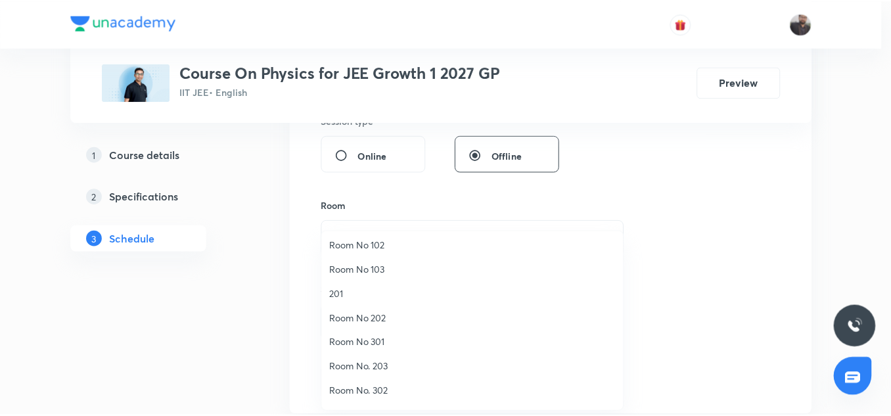
scroll to position [25, 0]
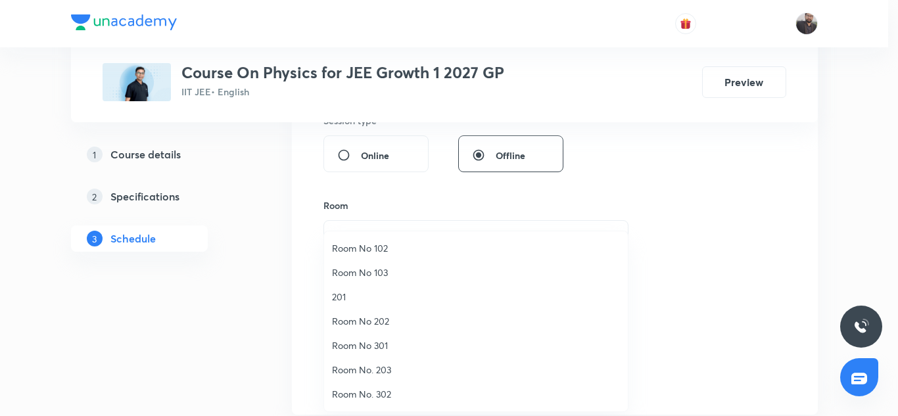
click at [377, 367] on span "Room No. 203" at bounding box center [476, 370] width 288 height 14
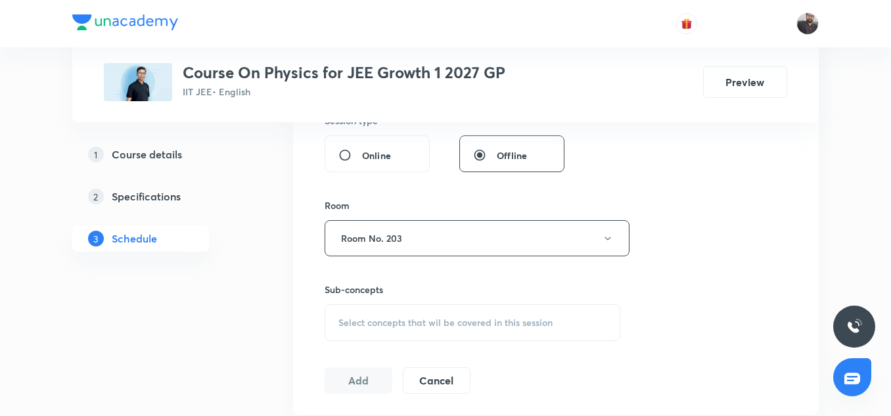
click at [430, 313] on div "Select concepts that wil be covered in this session" at bounding box center [473, 322] width 296 height 37
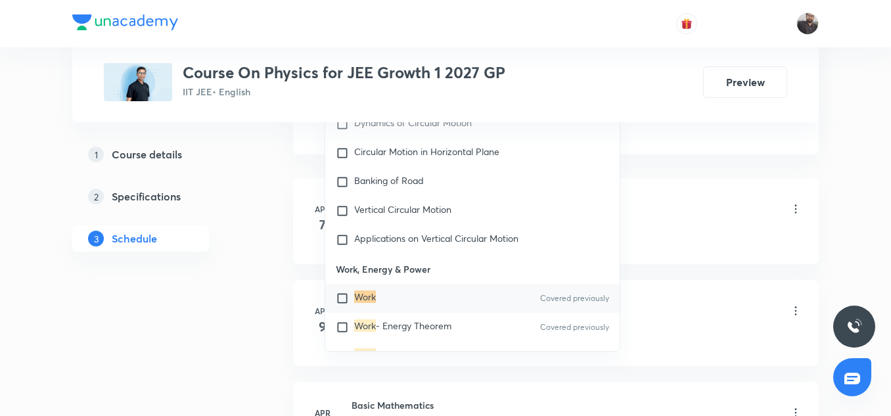
scroll to position [768, 0]
type input "Work"
drag, startPoint x: 413, startPoint y: 327, endPoint x: 361, endPoint y: 315, distance: 52.8
click at [361, 319] on mark "Work" at bounding box center [365, 325] width 22 height 12
checkbox input "true"
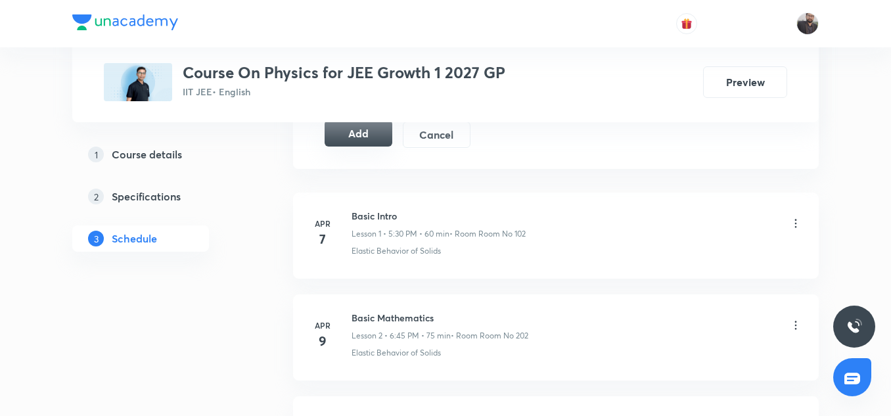
click at [379, 135] on button "Add" at bounding box center [359, 133] width 68 height 26
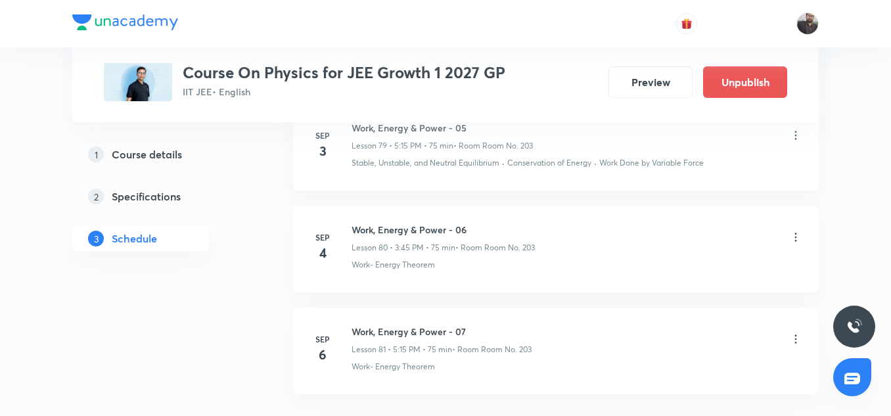
scroll to position [8246, 0]
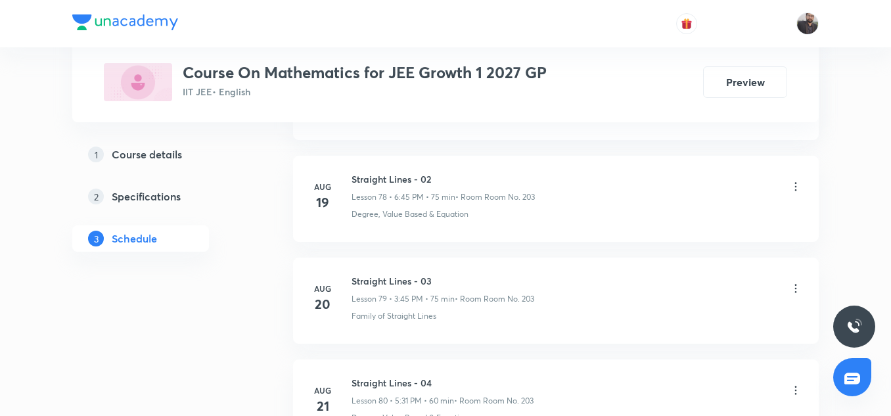
scroll to position [9501, 0]
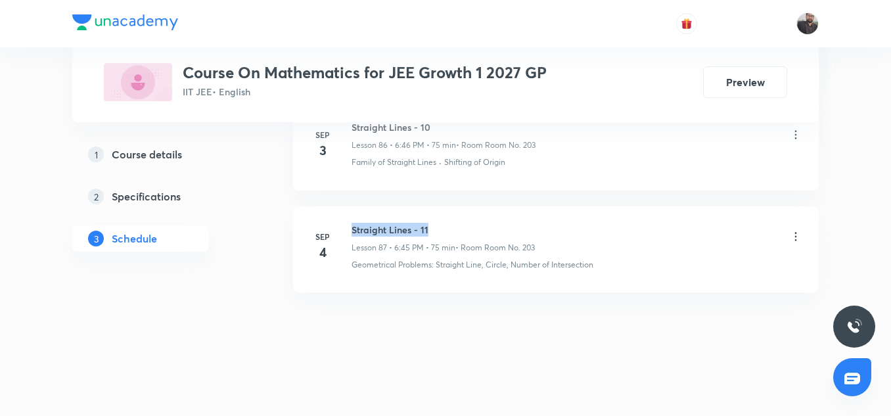
drag, startPoint x: 350, startPoint y: 229, endPoint x: 461, endPoint y: 232, distance: 111.1
click at [461, 232] on div "[DATE] Straight Lines - 11 Lesson 87 • 6:45 PM • 75 min • Room Room No. 203 Geo…" at bounding box center [556, 247] width 493 height 48
copy h6 "Straight Lines - 11"
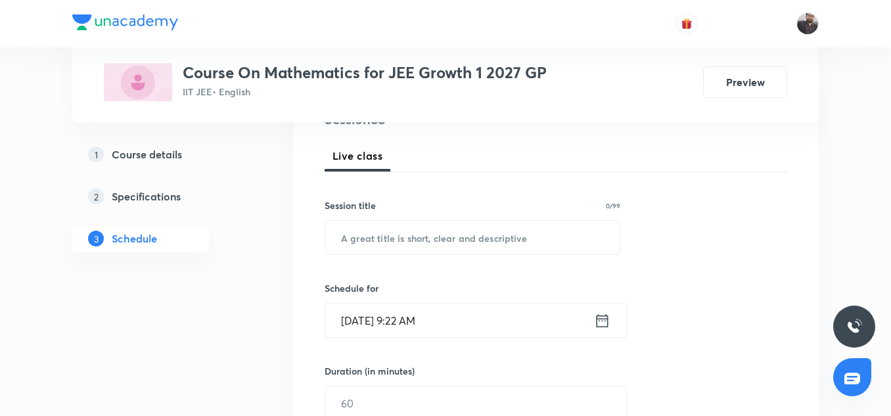
scroll to position [217, 0]
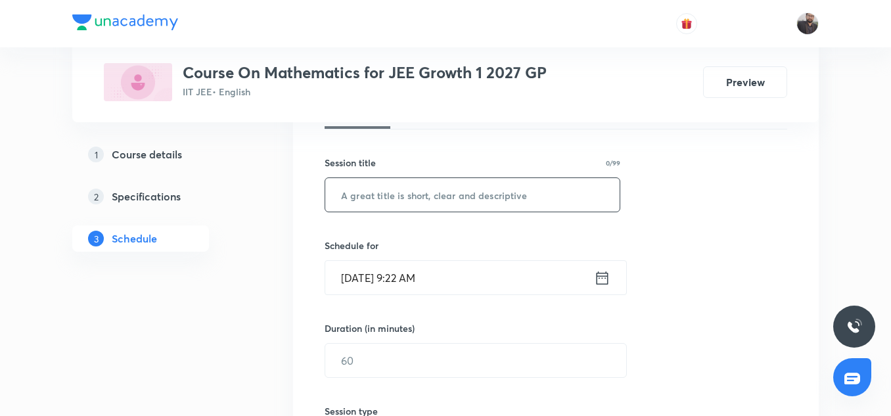
click at [446, 202] on input "text" at bounding box center [472, 195] width 294 height 34
paste input "Straight Lines - 11"
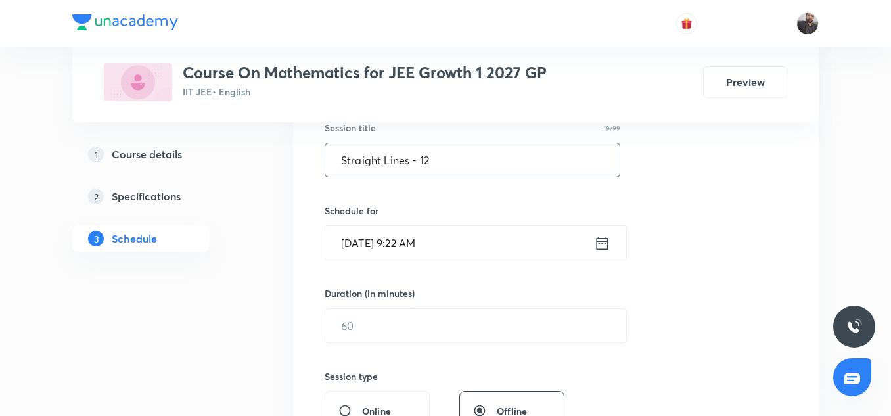
scroll to position [252, 0]
type input "Straight Lines - 12"
click at [460, 230] on input "[DATE] 9:22 AM" at bounding box center [459, 242] width 269 height 34
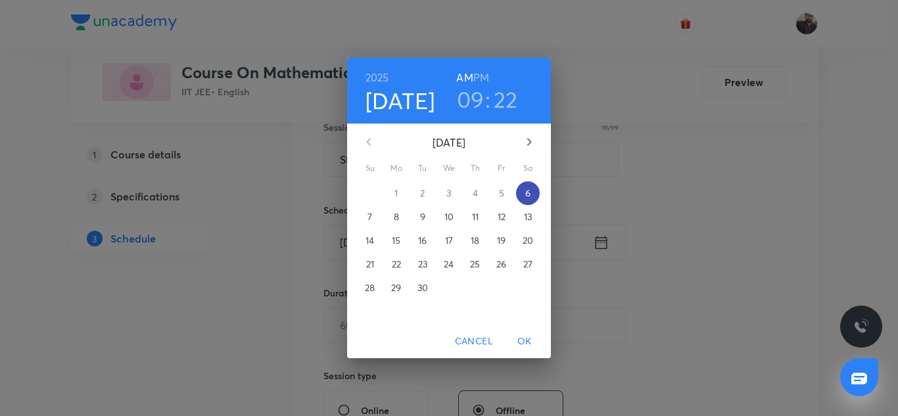
click at [527, 196] on p "6" at bounding box center [527, 193] width 5 height 13
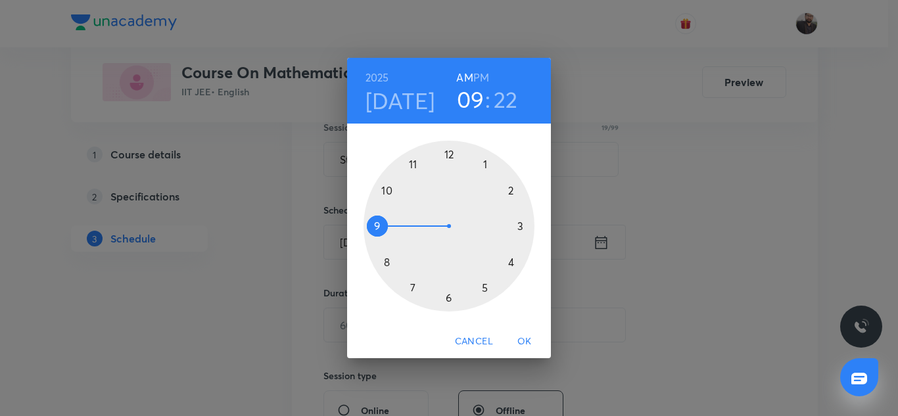
click at [450, 299] on div at bounding box center [448, 226] width 171 height 171
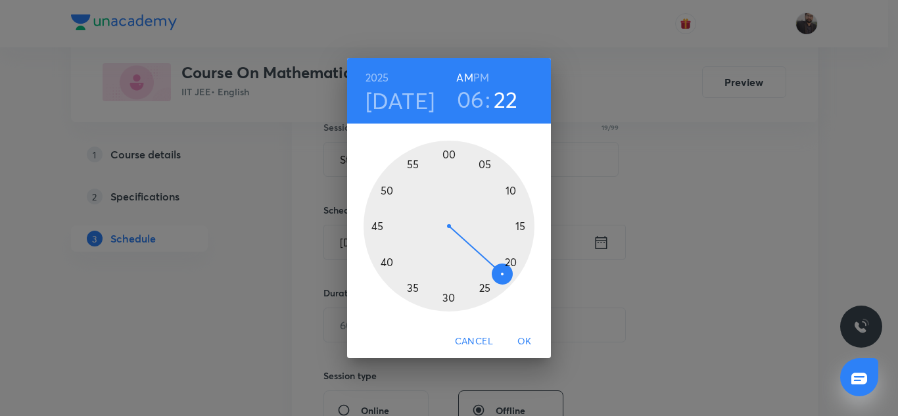
click at [482, 72] on h6 "PM" at bounding box center [481, 77] width 16 height 18
click at [376, 225] on div at bounding box center [448, 226] width 171 height 171
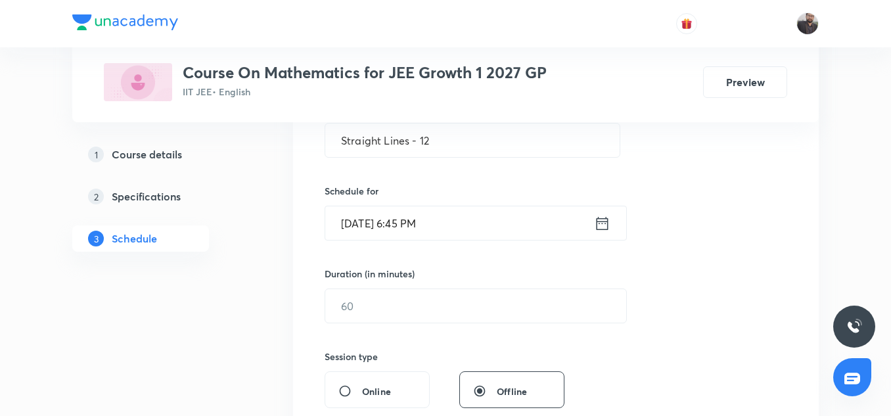
scroll to position [267, 0]
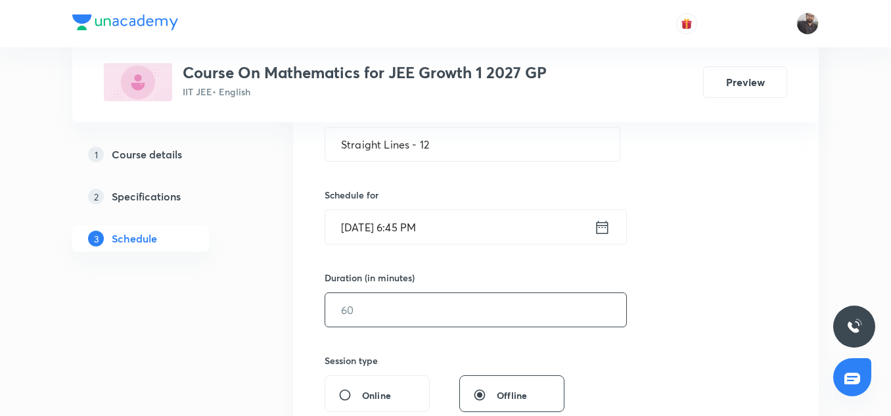
click at [380, 308] on input "text" at bounding box center [475, 310] width 301 height 34
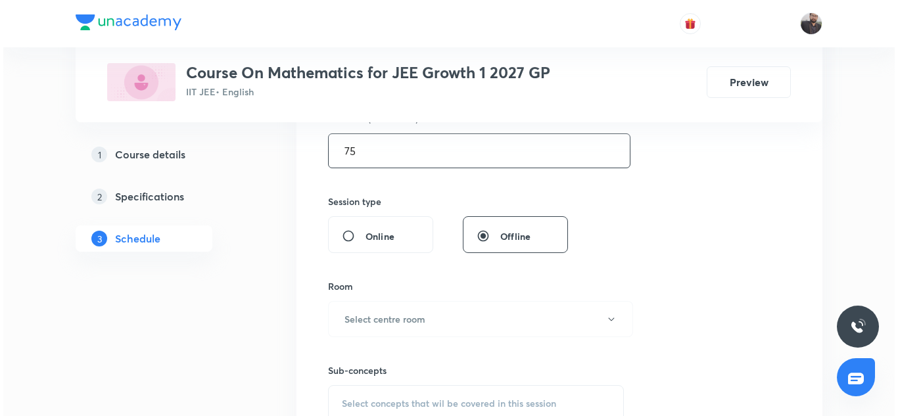
scroll to position [432, 0]
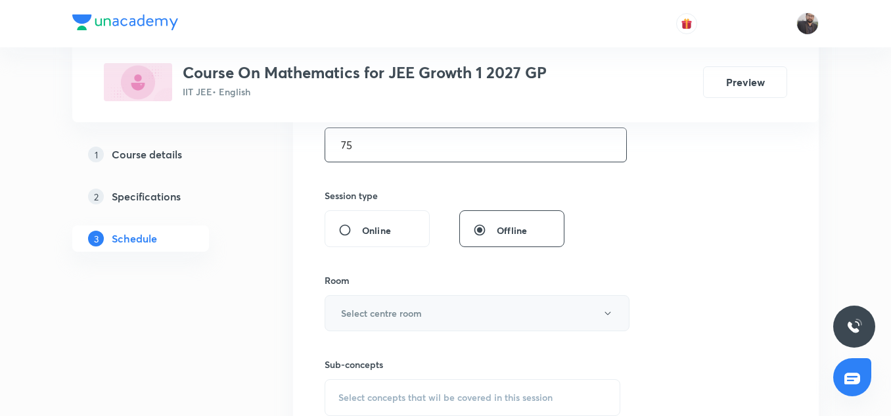
type input "75"
click at [380, 321] on button "Select centre room" at bounding box center [477, 313] width 305 height 36
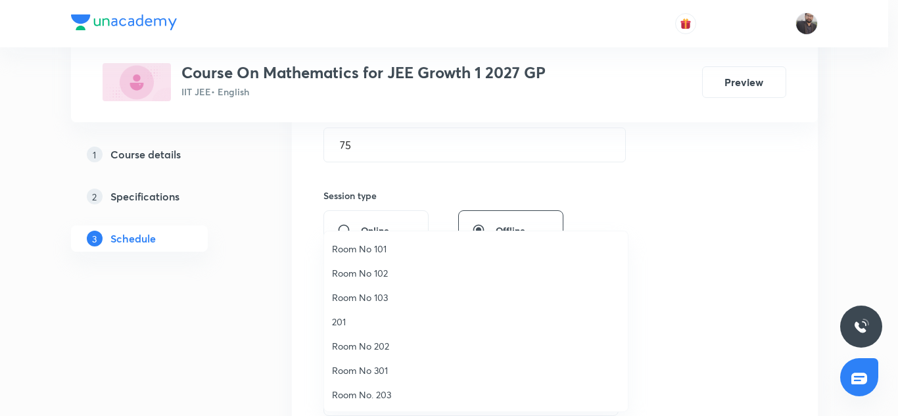
click at [381, 394] on span "Room No. 203" at bounding box center [476, 395] width 288 height 14
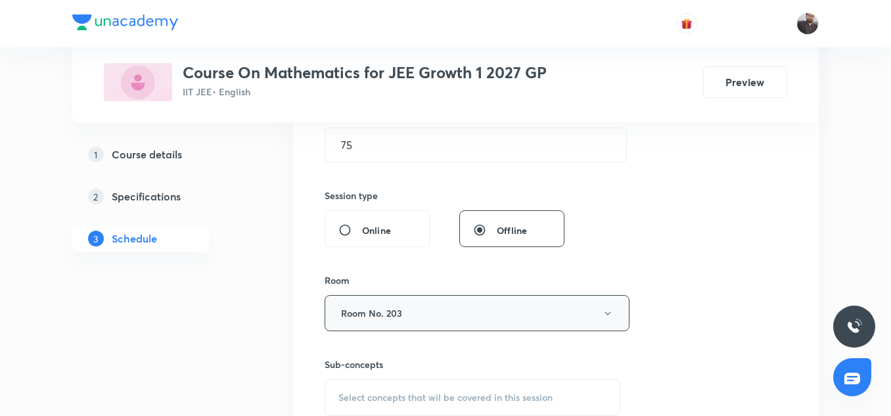
click at [461, 317] on button "Room No. 203" at bounding box center [477, 313] width 305 height 36
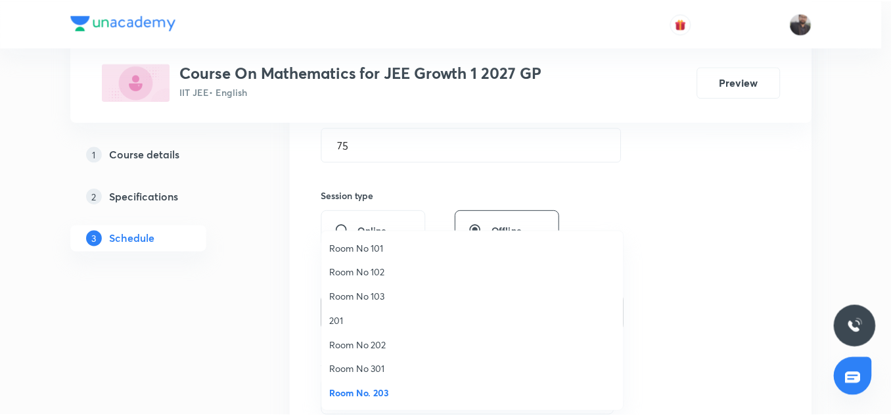
scroll to position [60, 0]
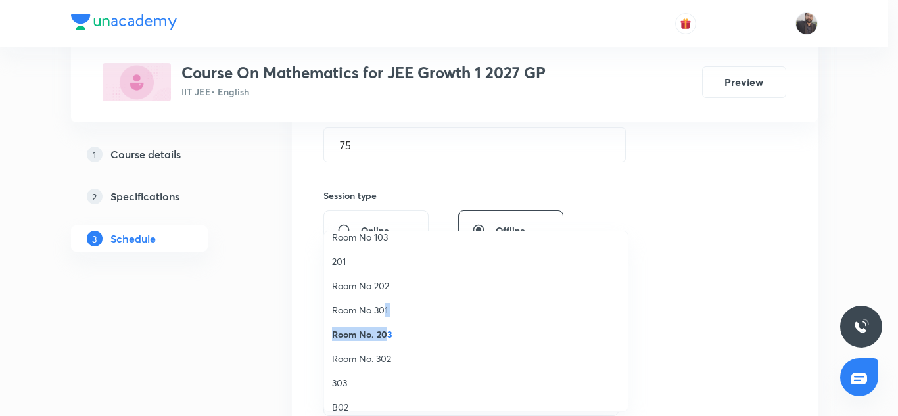
drag, startPoint x: 382, startPoint y: 321, endPoint x: 385, endPoint y: 329, distance: 8.3
click at [385, 329] on ul "Room No 101 Room No 102 Room No 103 201 Room No 202 Room No 301 Room No. 203 Ro…" at bounding box center [480, 334] width 313 height 327
click at [385, 329] on span "Room No. 203" at bounding box center [476, 334] width 288 height 14
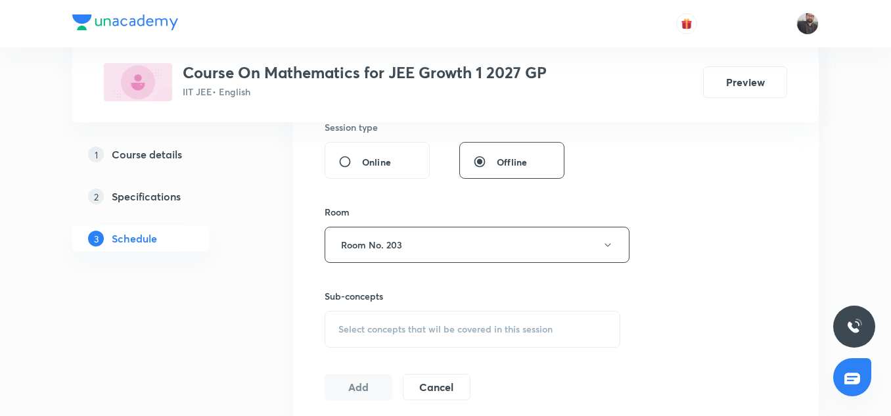
scroll to position [501, 0]
click at [385, 335] on div "Select concepts that wil be covered in this session" at bounding box center [473, 328] width 296 height 37
click at [385, 334] on span "Select concepts that wil be covered in this session" at bounding box center [445, 328] width 214 height 11
click at [470, 358] on input "Straight Lines - 11" at bounding box center [431, 370] width 148 height 34
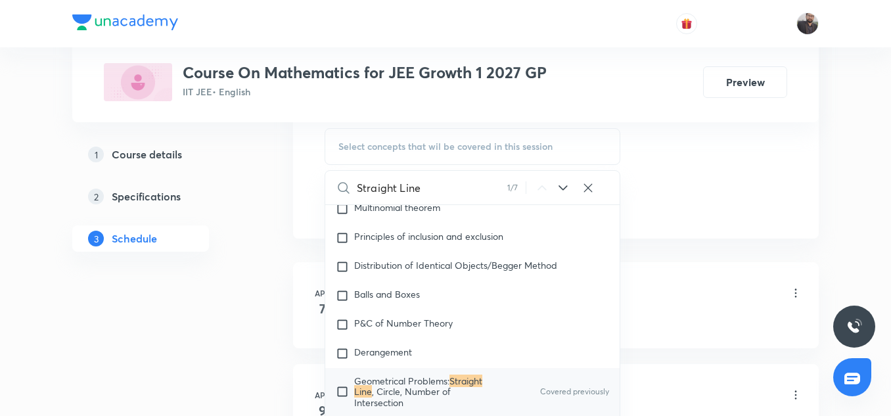
scroll to position [686, 0]
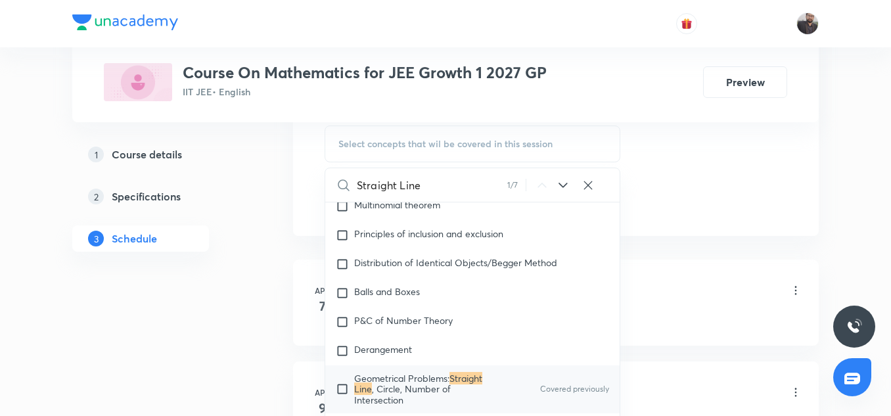
type input "Straight Line"
click at [418, 386] on span ", Circle, Number of Intersection" at bounding box center [402, 393] width 97 height 23
checkbox input "true"
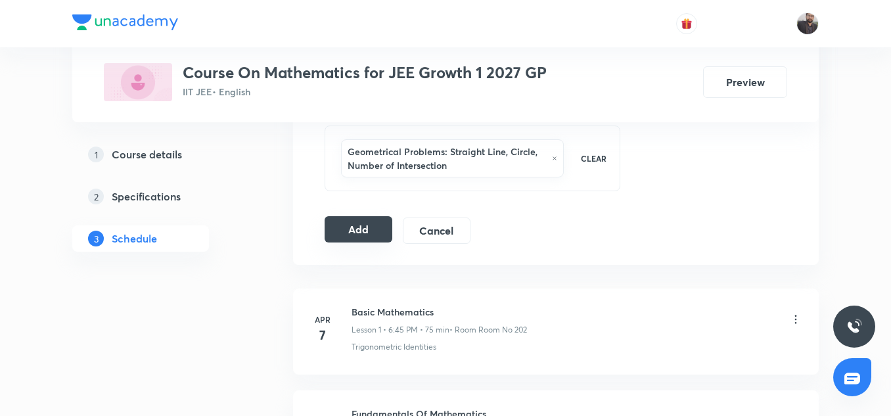
click at [328, 227] on button "Add" at bounding box center [359, 229] width 68 height 26
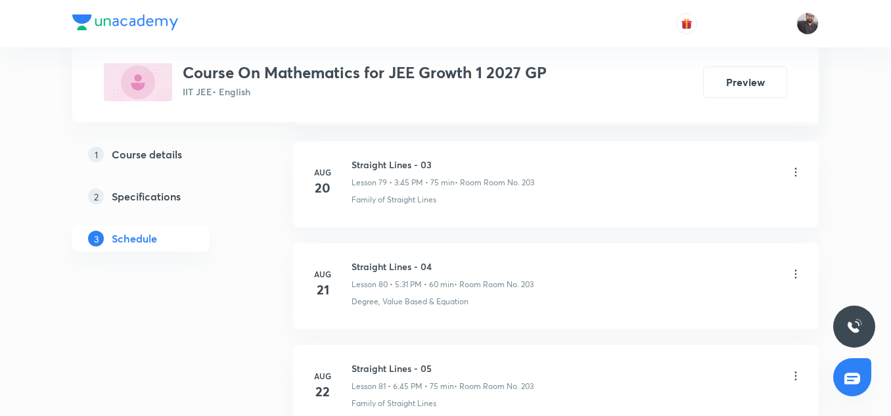
scroll to position [8897, 0]
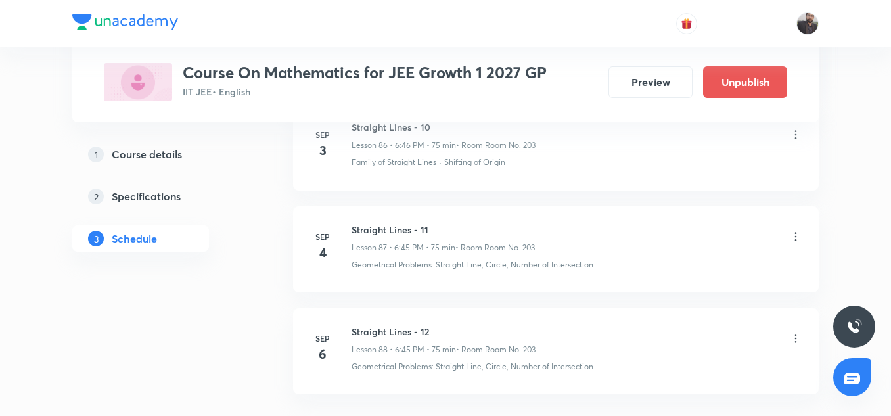
click at [194, 239] on div "3 Schedule" at bounding box center [140, 238] width 137 height 26
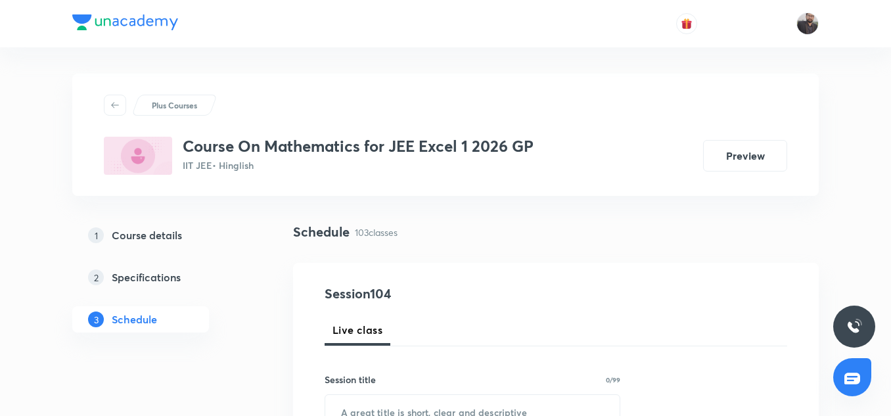
scroll to position [11142, 0]
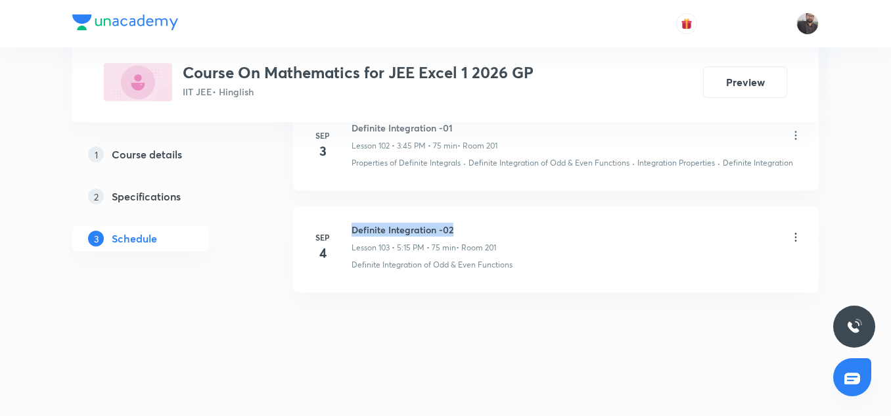
copy h6 "Definite Integration -02"
drag, startPoint x: 352, startPoint y: 231, endPoint x: 469, endPoint y: 235, distance: 116.4
click at [469, 235] on h6 "Definite Integration -02" at bounding box center [424, 230] width 145 height 14
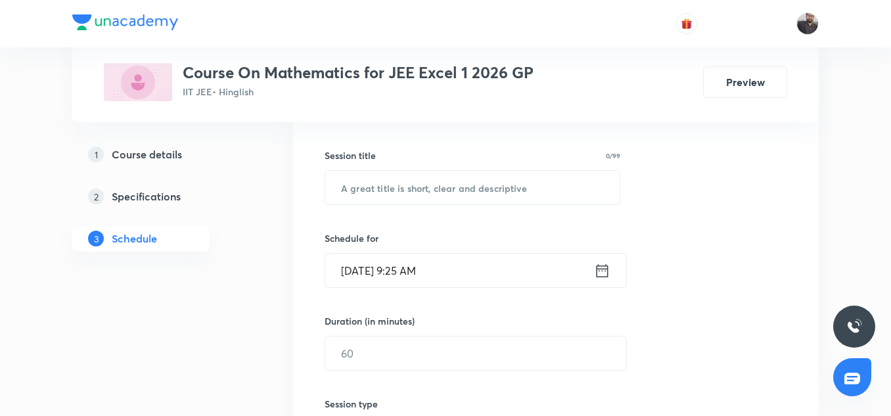
scroll to position [225, 0]
click at [462, 179] on input "text" at bounding box center [472, 187] width 294 height 34
paste input "Definite Integration -02"
type input "Definite Integration -03"
click at [464, 261] on input "[DATE] 9:25 AM" at bounding box center [459, 269] width 269 height 34
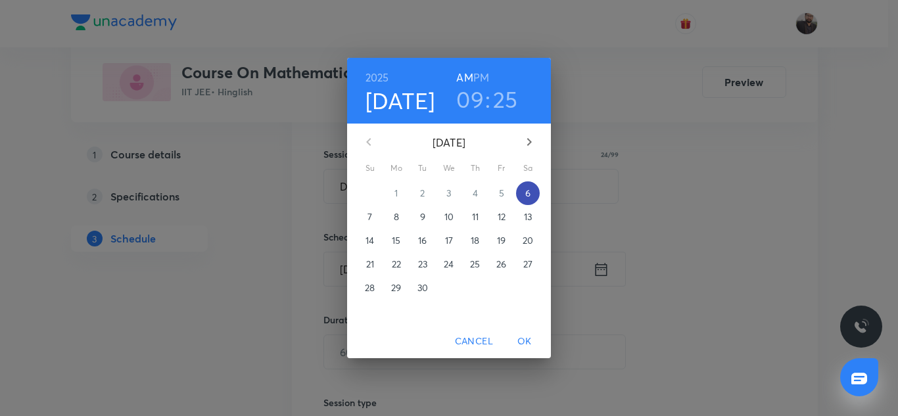
click at [532, 194] on span "6" at bounding box center [528, 193] width 24 height 13
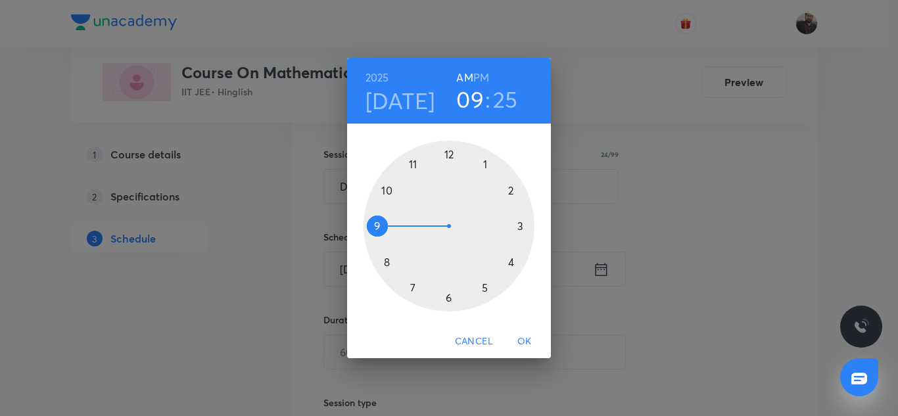
click at [518, 227] on div at bounding box center [448, 226] width 171 height 171
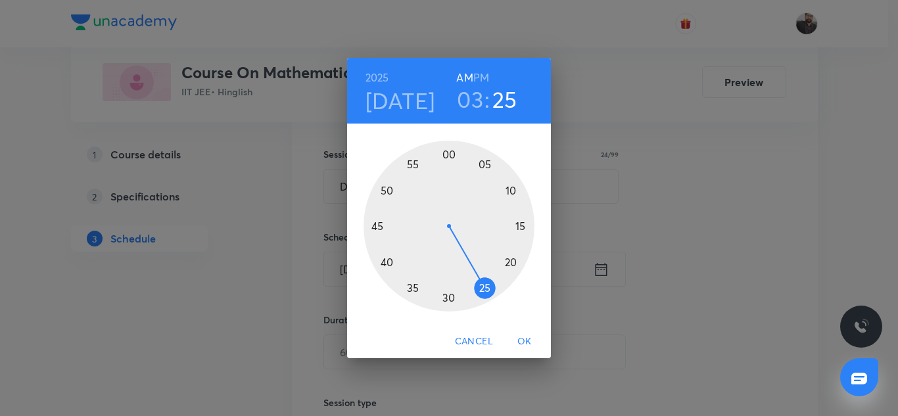
click at [476, 77] on h6 "PM" at bounding box center [481, 77] width 16 height 18
click at [376, 222] on div at bounding box center [448, 226] width 171 height 171
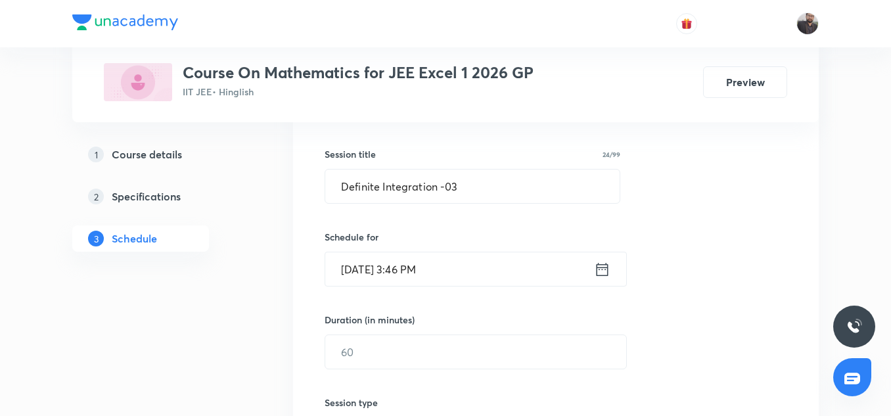
scroll to position [230, 0]
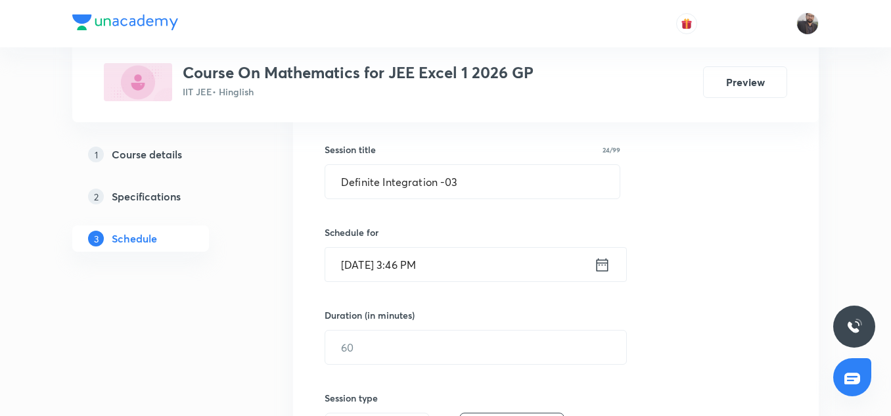
click at [470, 260] on input "Sep 6, 2025, 3:46 PM" at bounding box center [459, 265] width 269 height 34
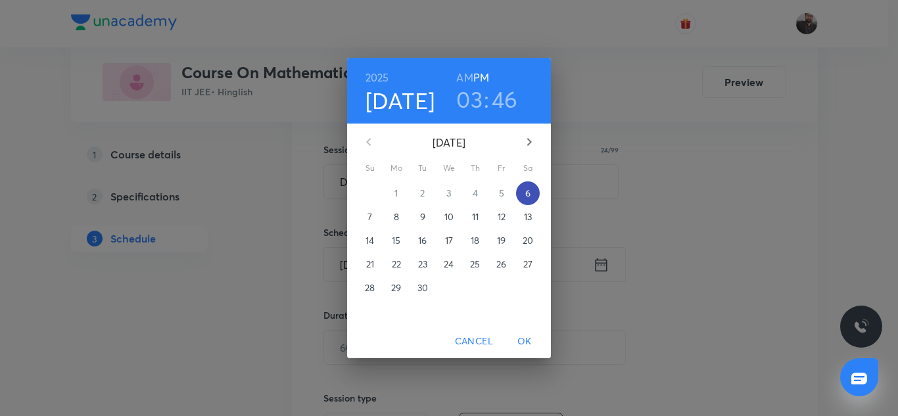
click at [532, 193] on span "6" at bounding box center [528, 193] width 24 height 13
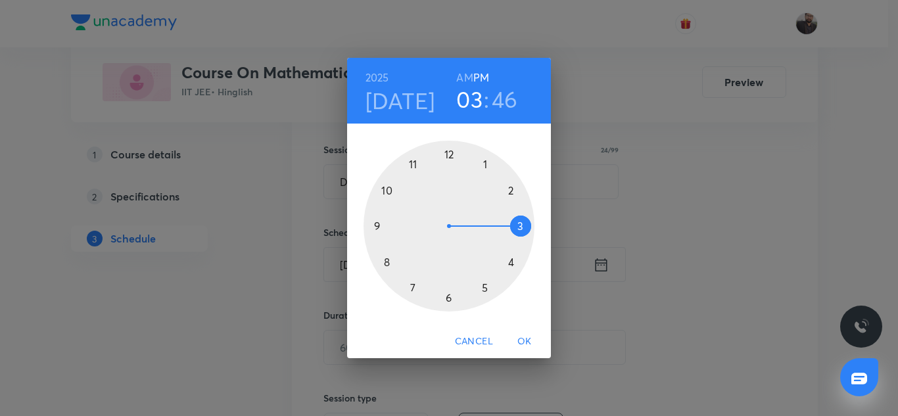
click at [520, 225] on div at bounding box center [448, 226] width 171 height 171
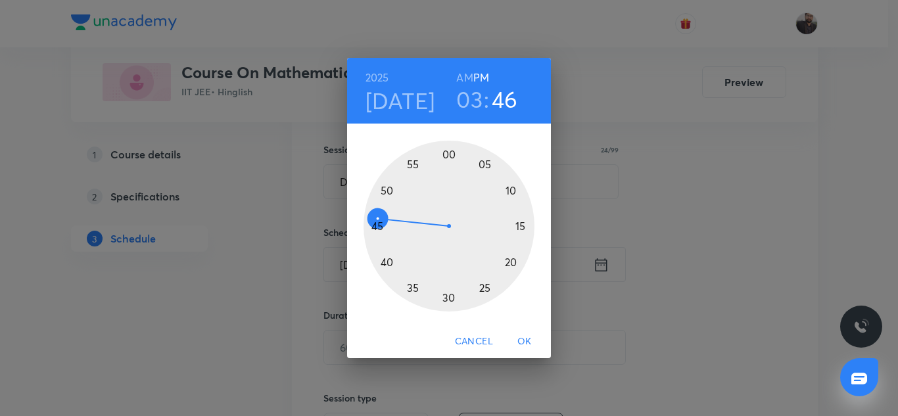
click at [480, 76] on h6 "PM" at bounding box center [481, 77] width 16 height 18
click at [376, 227] on div at bounding box center [448, 226] width 171 height 171
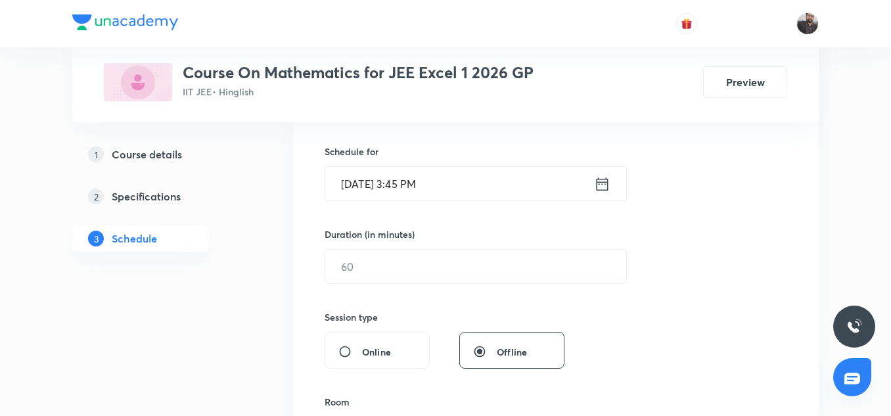
scroll to position [312, 0]
drag, startPoint x: 437, startPoint y: 264, endPoint x: 415, endPoint y: 265, distance: 21.8
click at [415, 265] on input "text" at bounding box center [475, 266] width 301 height 34
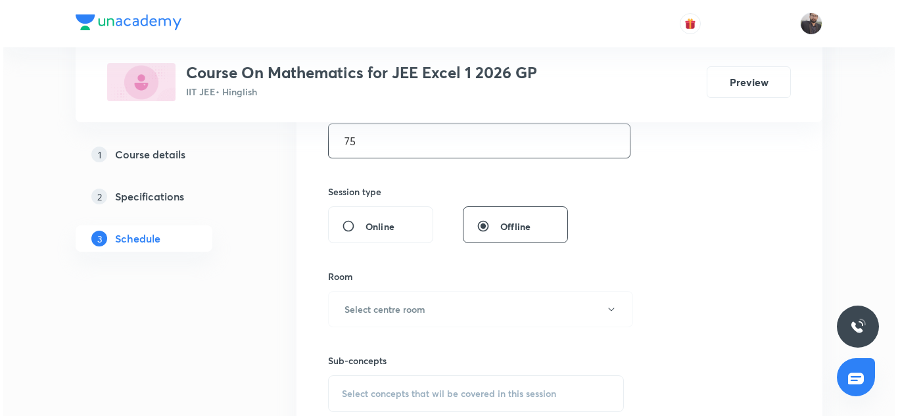
scroll to position [437, 0]
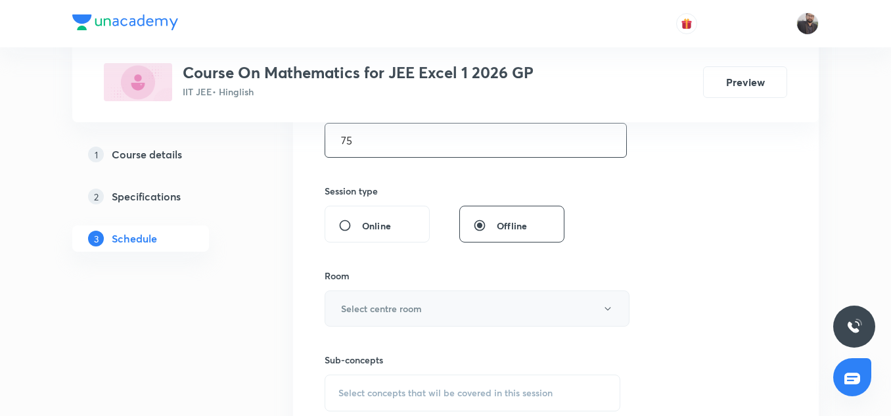
type input "75"
click at [413, 290] on button "Select centre room" at bounding box center [477, 308] width 305 height 36
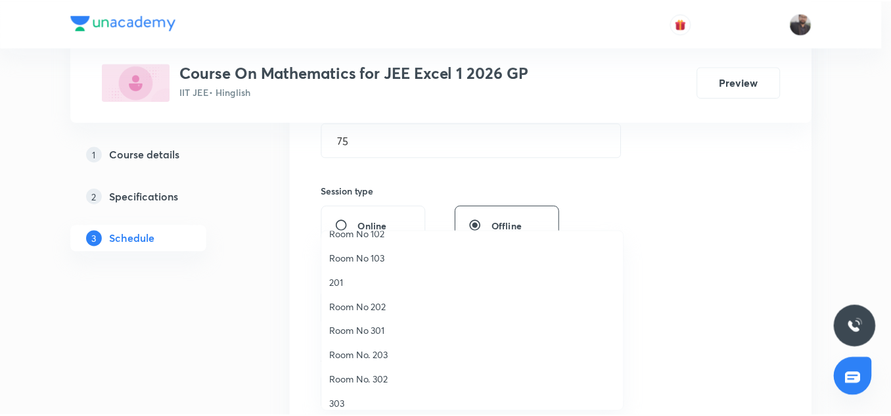
scroll to position [38, 0]
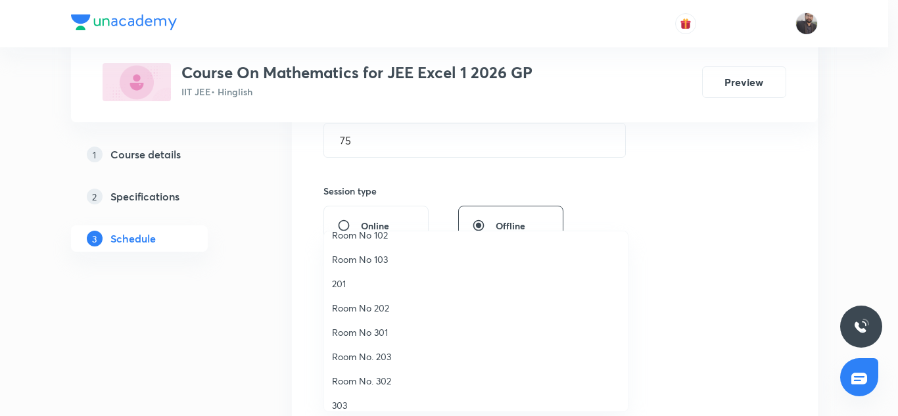
click at [335, 289] on span "201" at bounding box center [476, 284] width 288 height 14
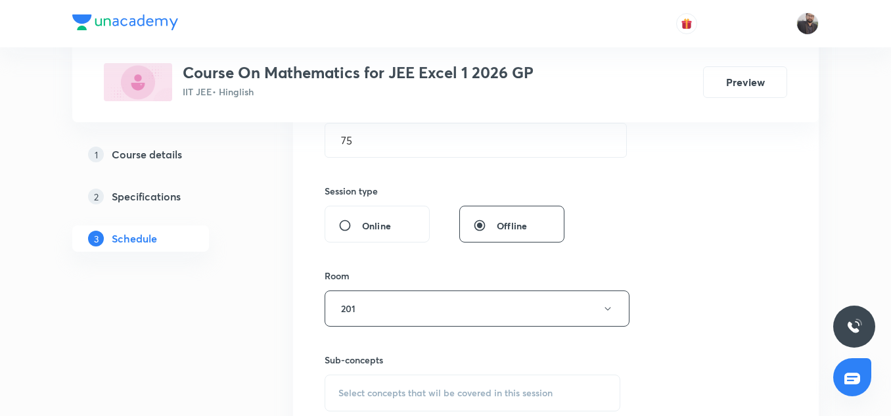
scroll to position [476, 0]
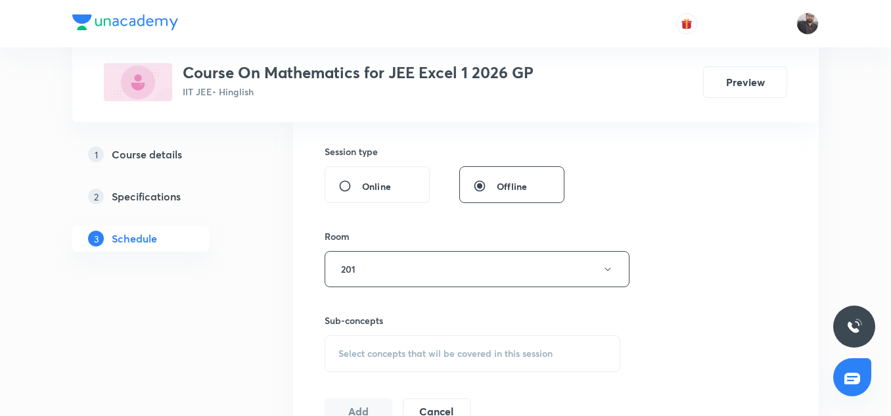
click at [388, 346] on div "Select concepts that wil be covered in this session" at bounding box center [473, 353] width 296 height 37
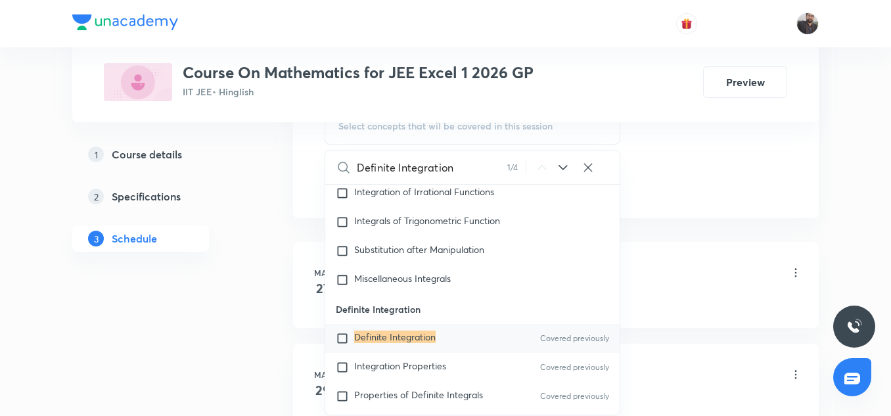
scroll to position [704, 0]
type input "Definite Integration"
click at [344, 344] on input "checkbox" at bounding box center [345, 337] width 18 height 13
checkbox input "true"
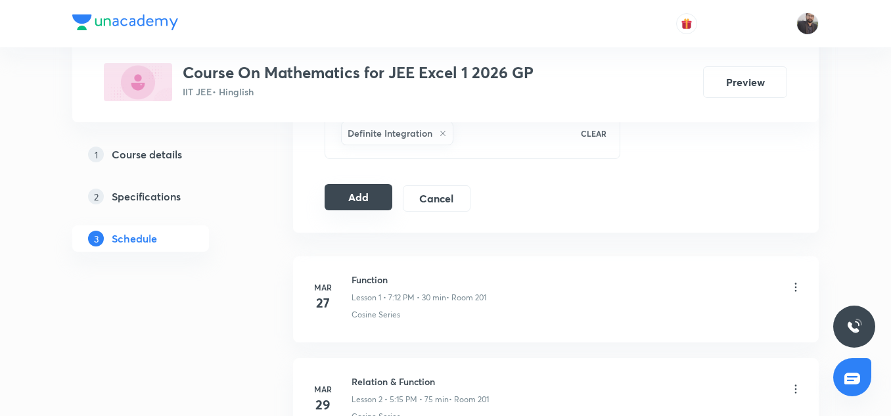
click at [358, 201] on button "Add" at bounding box center [359, 197] width 68 height 26
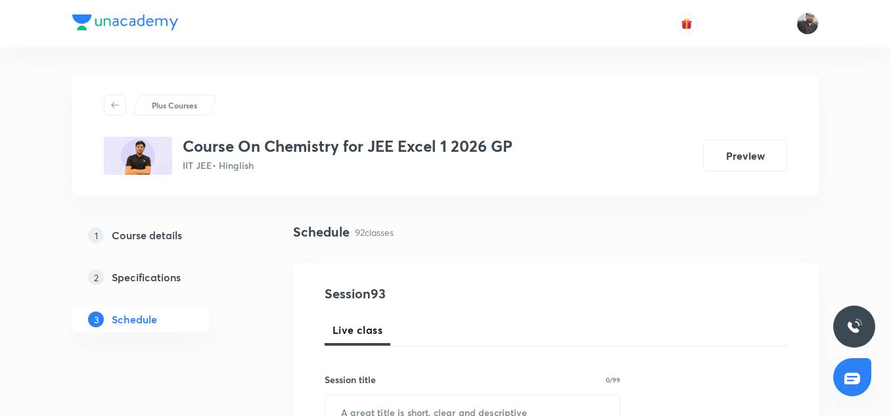
scroll to position [10061, 0]
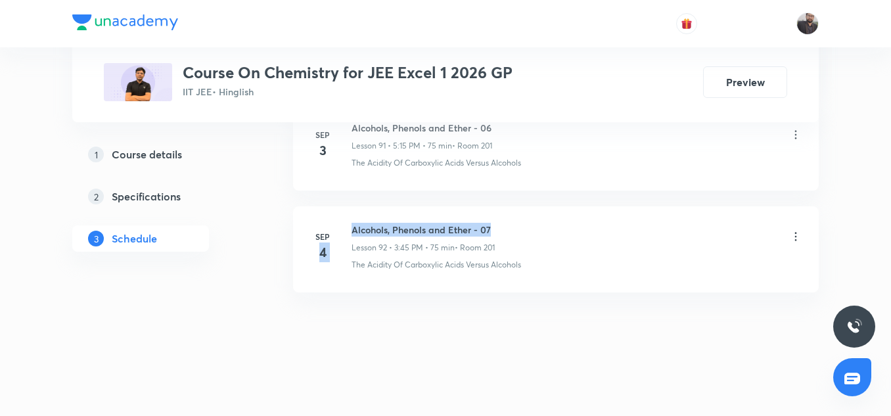
drag, startPoint x: 348, startPoint y: 228, endPoint x: 497, endPoint y: 227, distance: 149.2
click at [497, 227] on div "[DATE] Alcohols, Phenols and Ether - 07 Lesson 92 • 3:45 PM • 75 min • Room 201…" at bounding box center [556, 247] width 493 height 48
click at [497, 227] on div "Alcohols, Phenols and Ether - 07 Lesson 92 • 3:45 PM • 75 min • Room 201" at bounding box center [577, 238] width 451 height 31
copy h6 "Alcohols, Phenols and Ether - 07"
drag, startPoint x: 352, startPoint y: 227, endPoint x: 504, endPoint y: 221, distance: 152.6
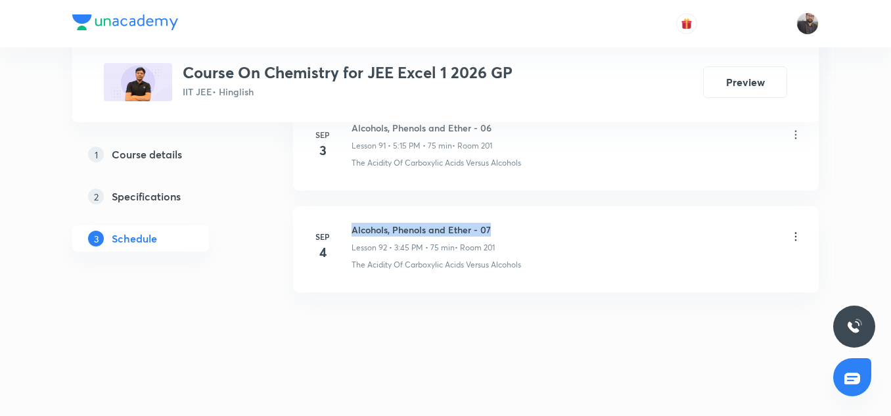
click at [504, 221] on li "[DATE] Alcohols, Phenols and Ether - 07 Lesson 92 • 3:45 PM • 75 min • Room 201…" at bounding box center [556, 249] width 526 height 86
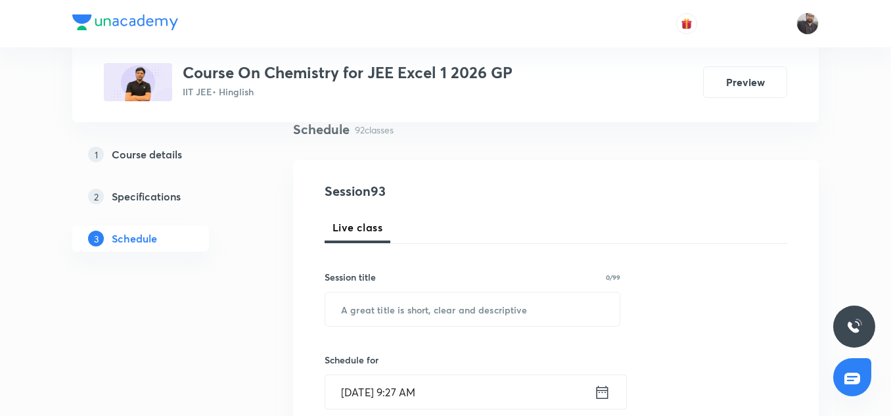
scroll to position [153, 0]
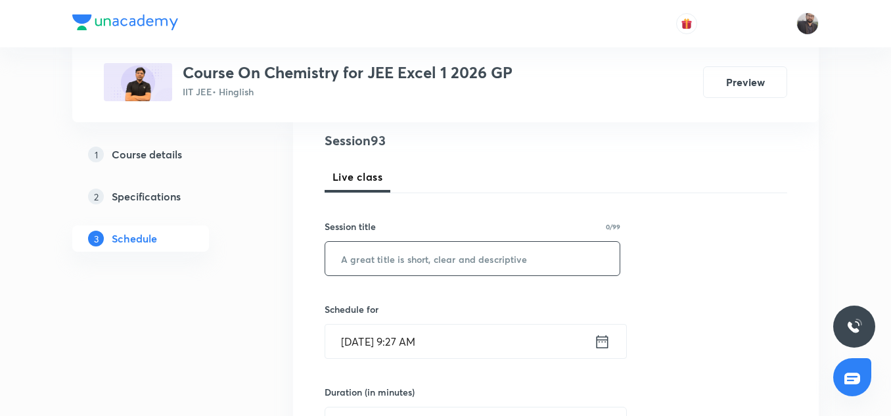
click at [419, 266] on input "text" at bounding box center [472, 259] width 294 height 34
paste input "Alcohols, Phenols and Ether - 07"
type input "Alcohols, Phenols and Ether - 07"
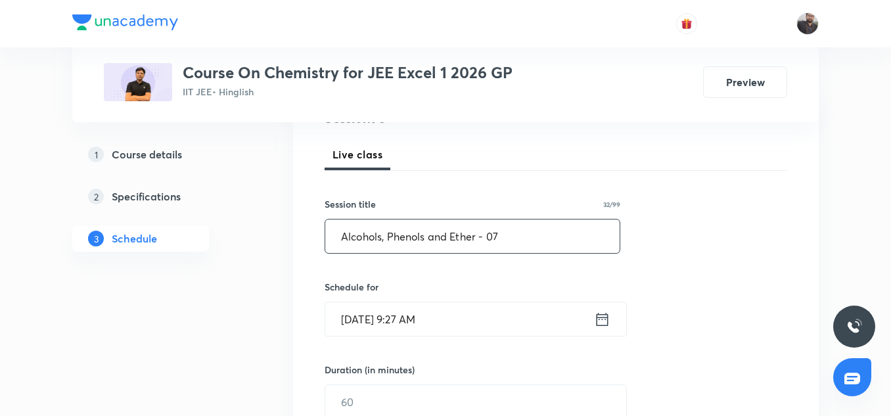
scroll to position [162, 0]
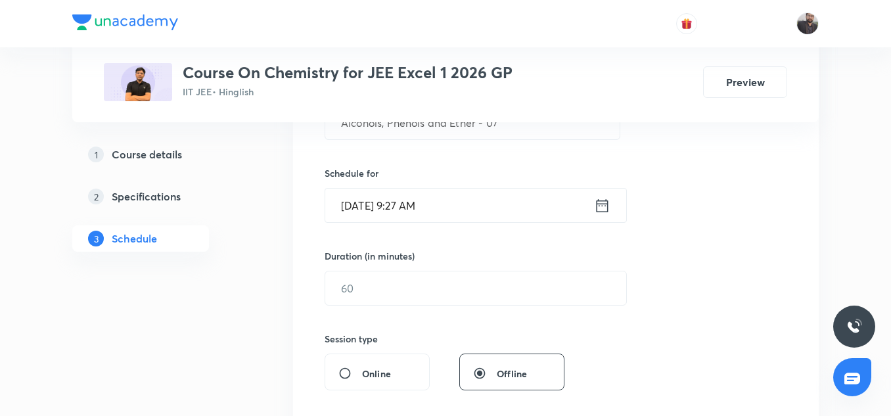
scroll to position [289, 0]
click at [461, 214] on input "[DATE] 9:27 AM" at bounding box center [459, 206] width 269 height 34
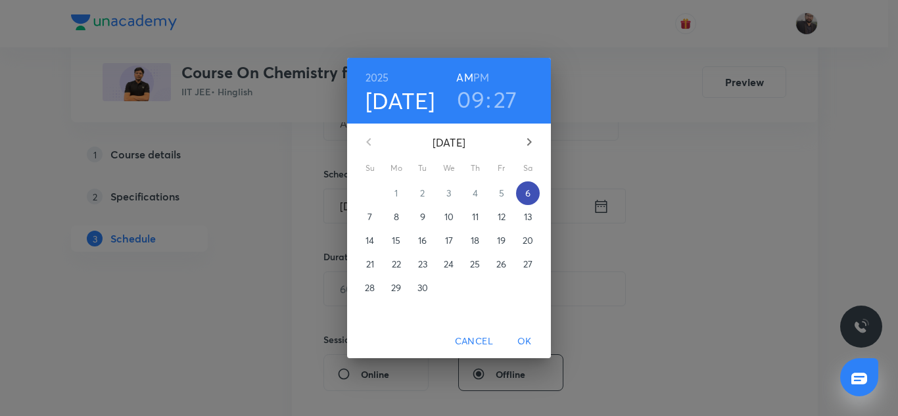
click at [529, 198] on p "6" at bounding box center [527, 193] width 5 height 13
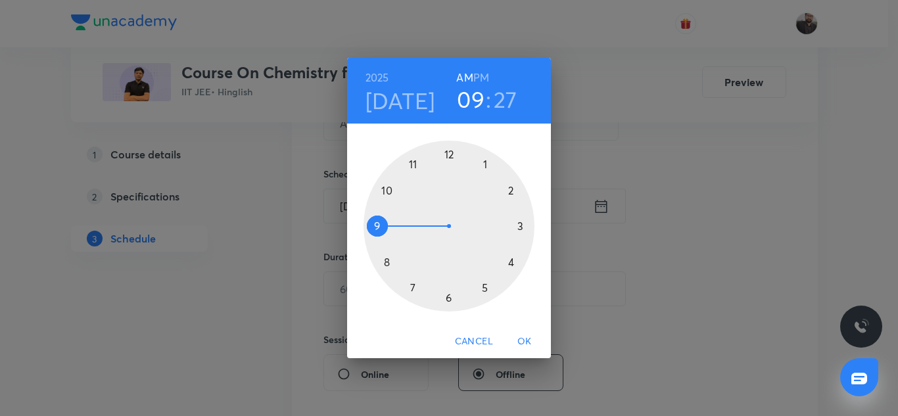
click at [484, 289] on div at bounding box center [448, 226] width 171 height 171
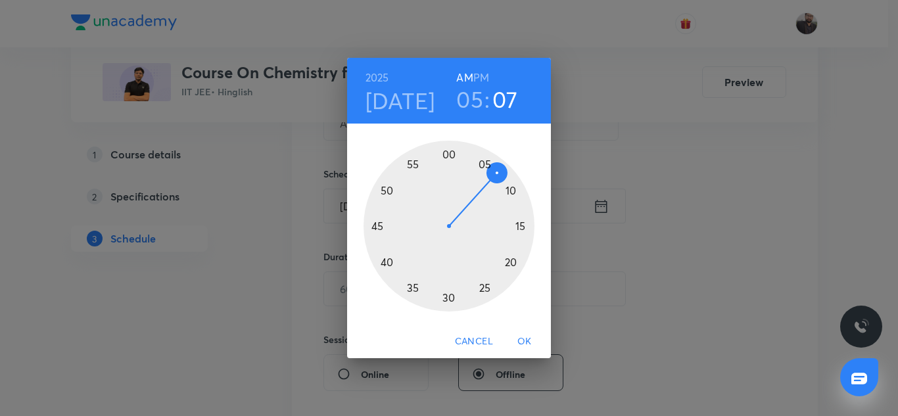
drag, startPoint x: 522, startPoint y: 226, endPoint x: 487, endPoint y: 74, distance: 155.8
click at [487, 74] on div "[DATE] 05 : 07 AM PM 00 05 10 15 20 25 30 35 40 45 50 55" at bounding box center [449, 191] width 204 height 266
click at [486, 74] on h6 "PM" at bounding box center [481, 77] width 16 height 18
click at [522, 228] on div at bounding box center [448, 226] width 171 height 171
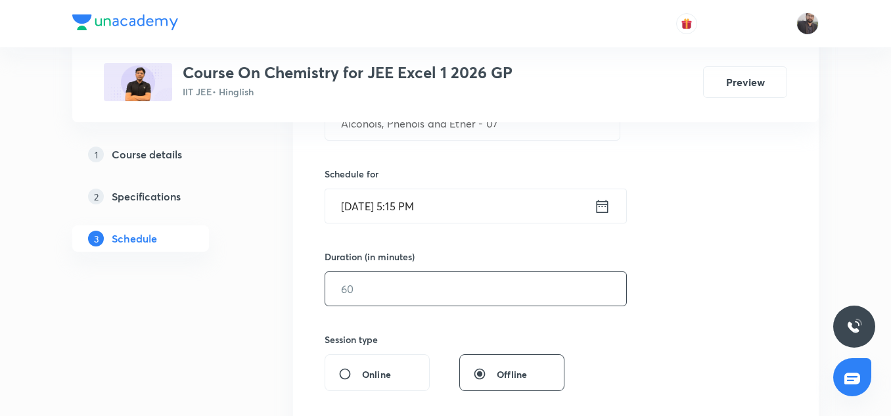
click at [404, 289] on input "text" at bounding box center [475, 289] width 301 height 34
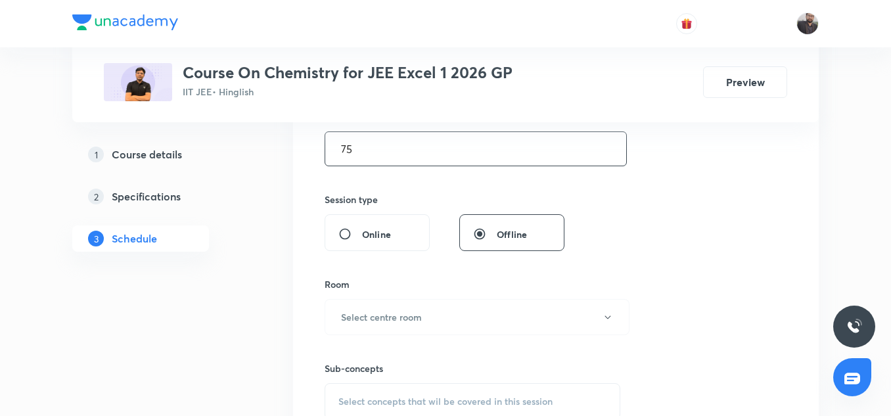
scroll to position [468, 0]
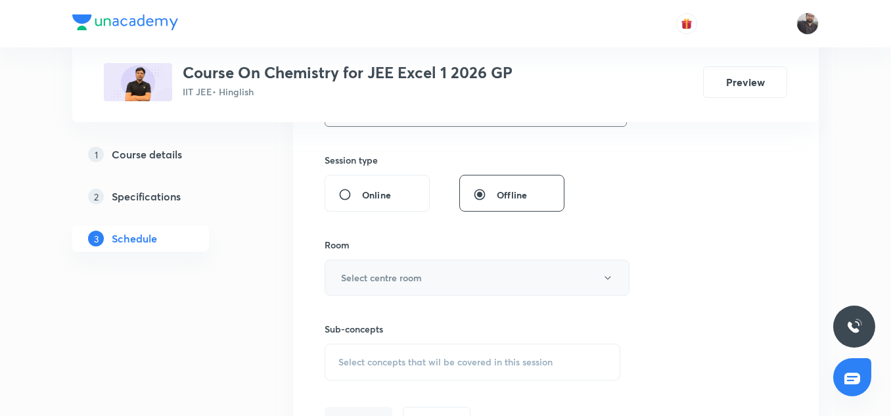
type input "75"
click at [379, 279] on h6 "Select centre room" at bounding box center [381, 278] width 81 height 14
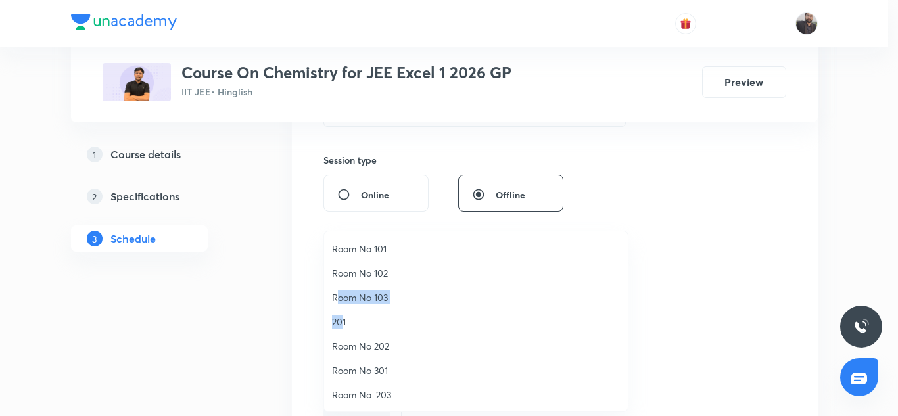
drag, startPoint x: 339, startPoint y: 308, endPoint x: 340, endPoint y: 319, distance: 10.6
click at [340, 319] on ul "Room No 101 Room No 102 Room No 103 201 Room No 202 Room No 301 Room No. 203 Ro…" at bounding box center [480, 394] width 313 height 327
click at [340, 319] on span "201" at bounding box center [476, 322] width 288 height 14
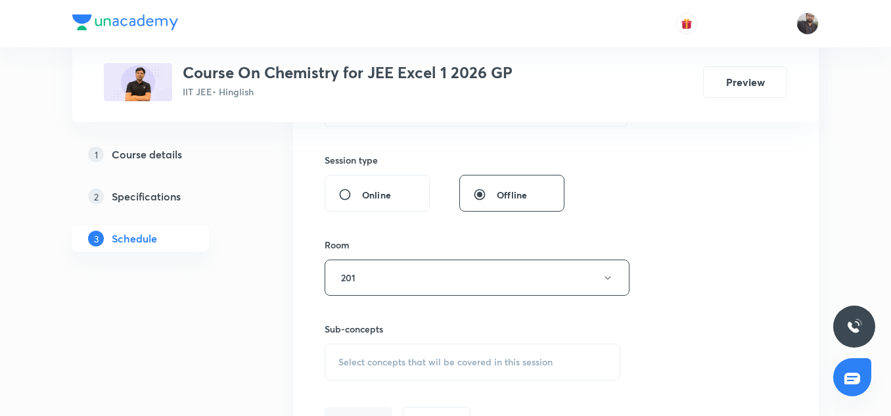
click at [375, 359] on span "Select concepts that wil be covered in this session" at bounding box center [445, 362] width 214 height 11
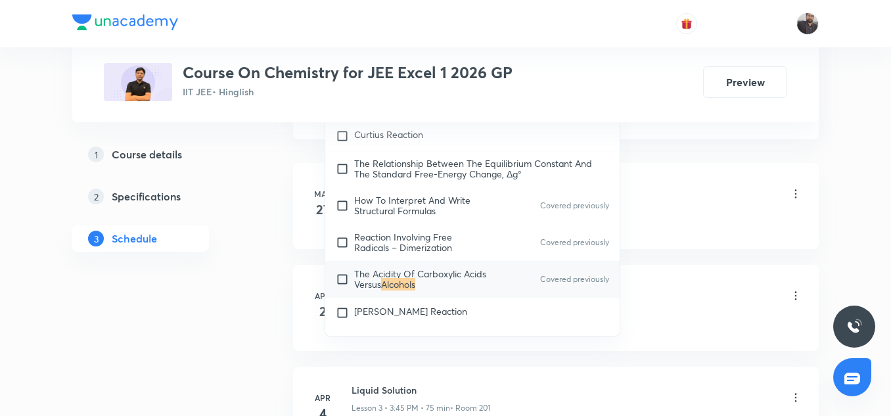
scroll to position [785, 0]
type input "Alcohols"
click at [381, 278] on span "The Acidity Of Carboxylic Acids Versus" at bounding box center [420, 276] width 132 height 23
checkbox input "true"
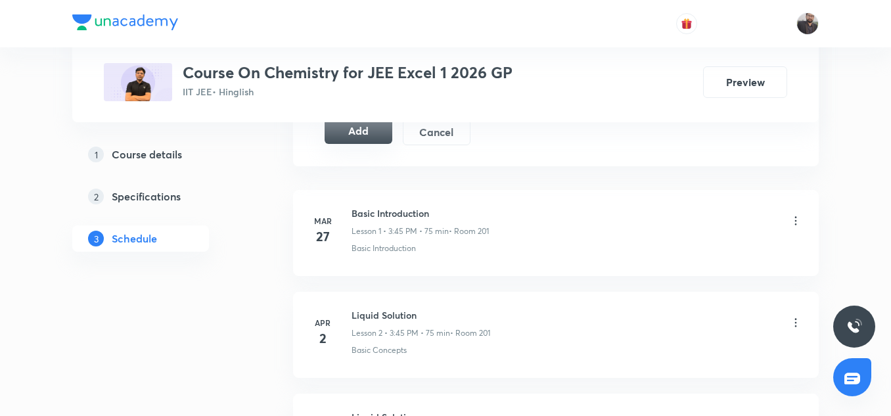
click at [361, 135] on button "Add" at bounding box center [359, 131] width 68 height 26
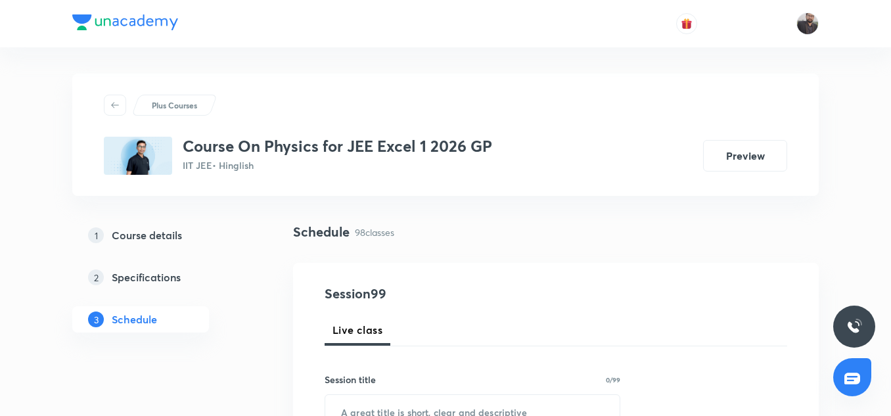
scroll to position [10632, 0]
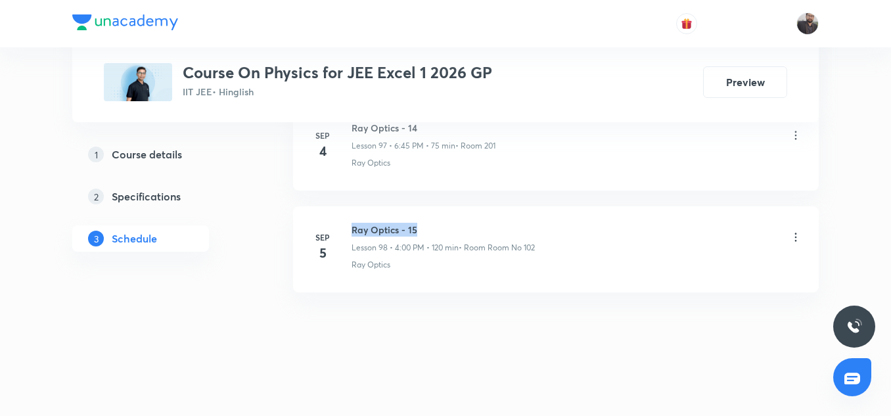
drag, startPoint x: 350, startPoint y: 228, endPoint x: 464, endPoint y: 220, distance: 114.0
click at [464, 220] on li "[DATE] Ray Optics - 15 Lesson 98 • 4:00 PM • 120 min • Room Room No 102 Ray Opt…" at bounding box center [556, 249] width 526 height 86
copy h6 "Ray Optics - 15"
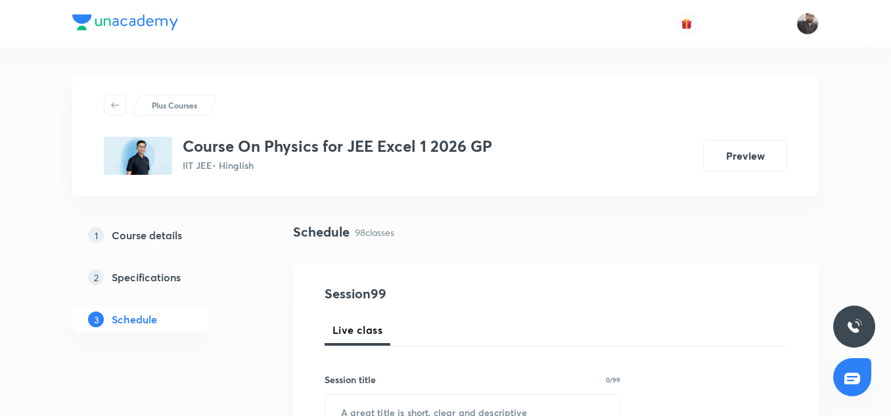
scroll to position [43, 0]
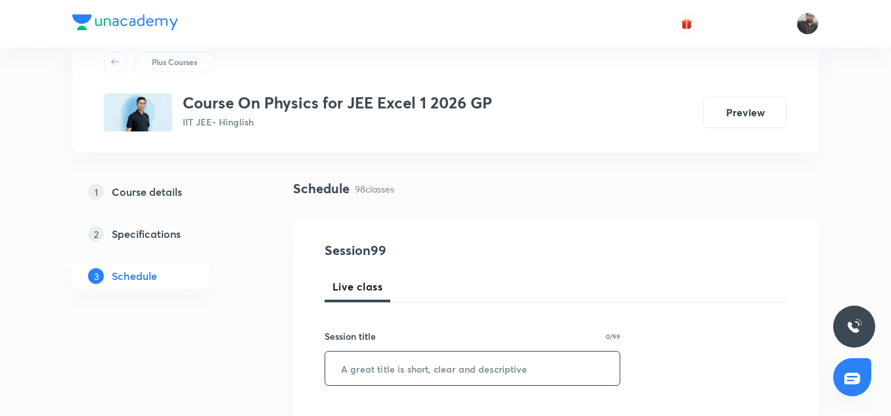
click at [405, 382] on input "text" at bounding box center [472, 369] width 294 height 34
paste input "Ray Optics - 15"
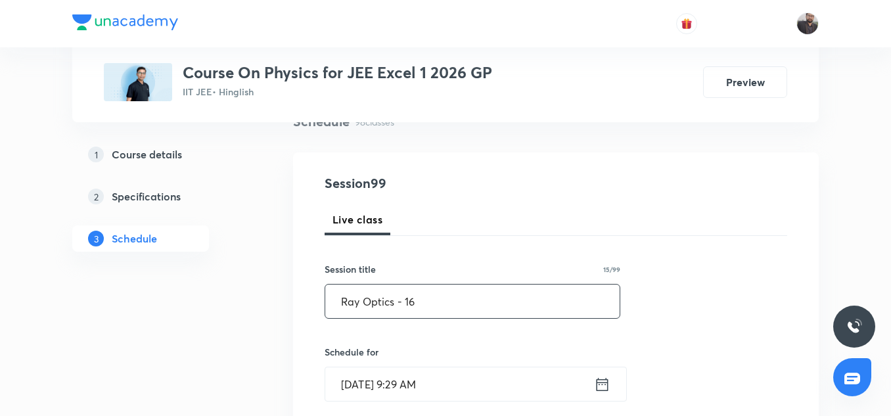
scroll to position [122, 0]
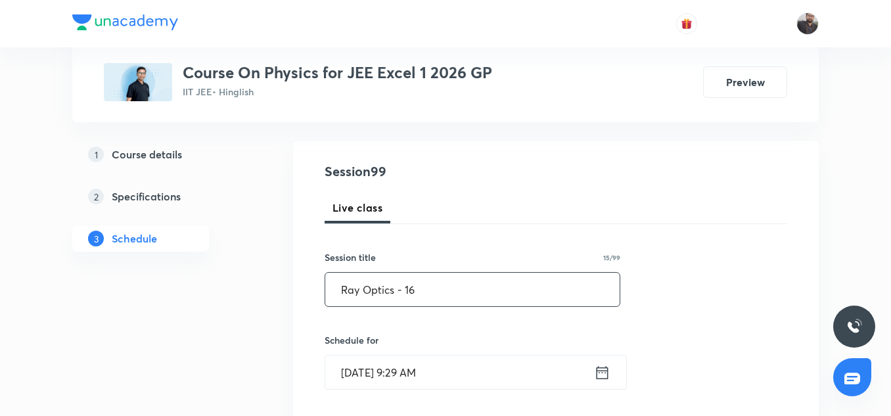
type input "Ray Optics - 16"
drag, startPoint x: 423, startPoint y: 375, endPoint x: 487, endPoint y: 377, distance: 64.5
click at [487, 377] on input "[DATE] 9:29 AM" at bounding box center [459, 373] width 269 height 34
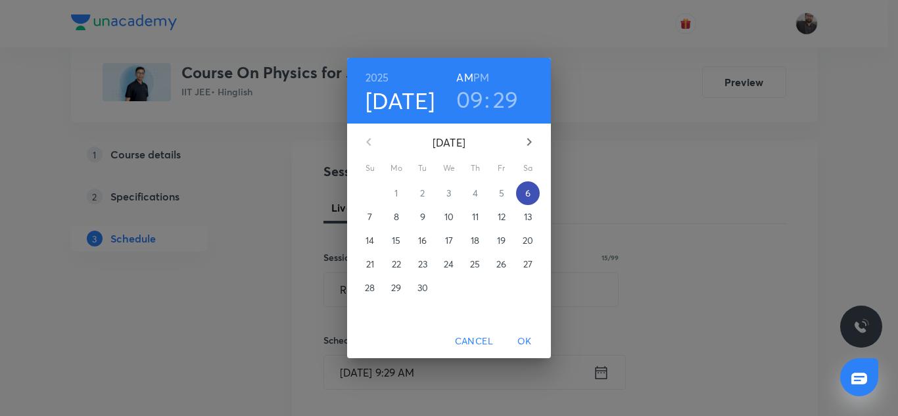
click at [529, 192] on p "6" at bounding box center [527, 193] width 5 height 13
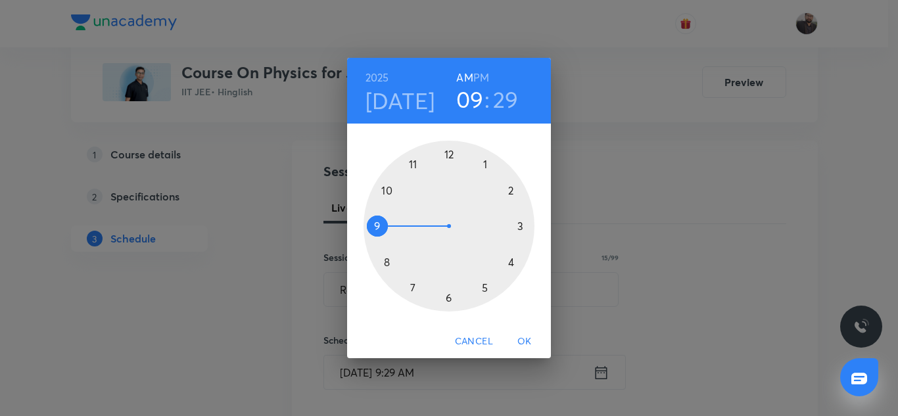
click at [447, 297] on div at bounding box center [448, 226] width 171 height 171
click at [478, 76] on h6 "PM" at bounding box center [481, 77] width 16 height 18
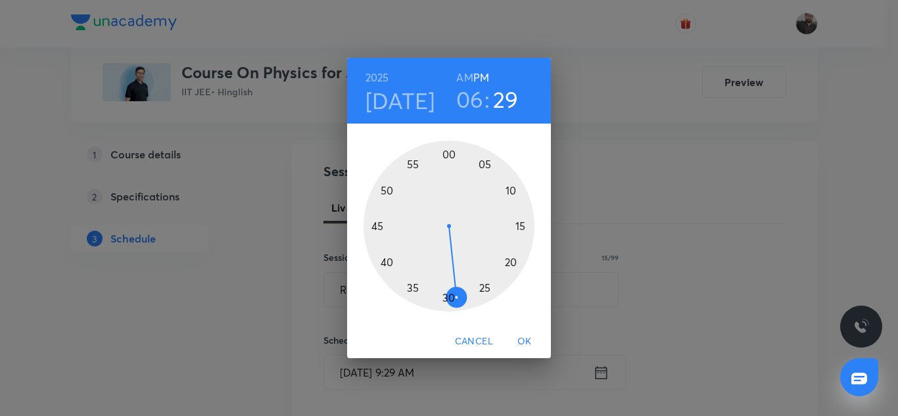
click at [378, 230] on div at bounding box center [448, 226] width 171 height 171
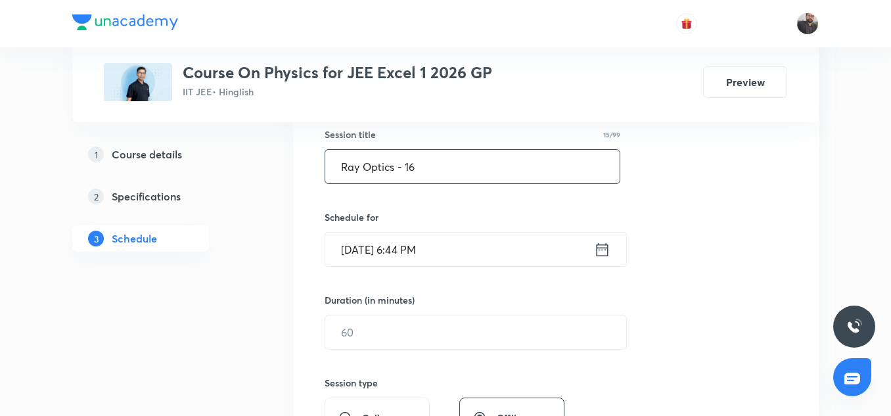
scroll to position [246, 0]
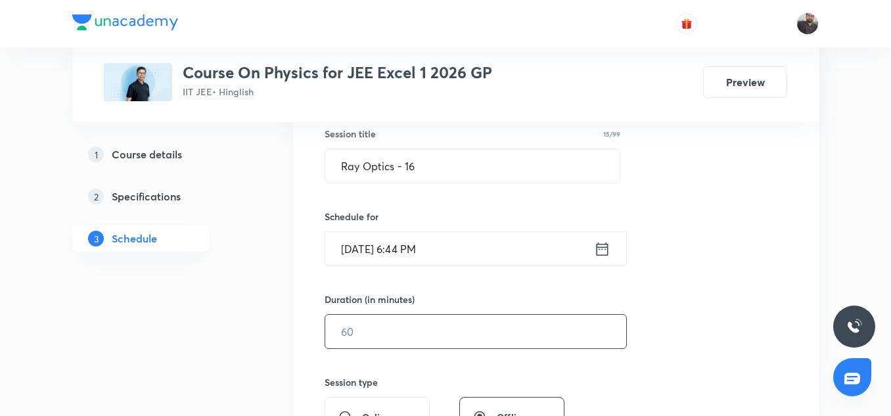
click at [408, 328] on input "text" at bounding box center [475, 332] width 301 height 34
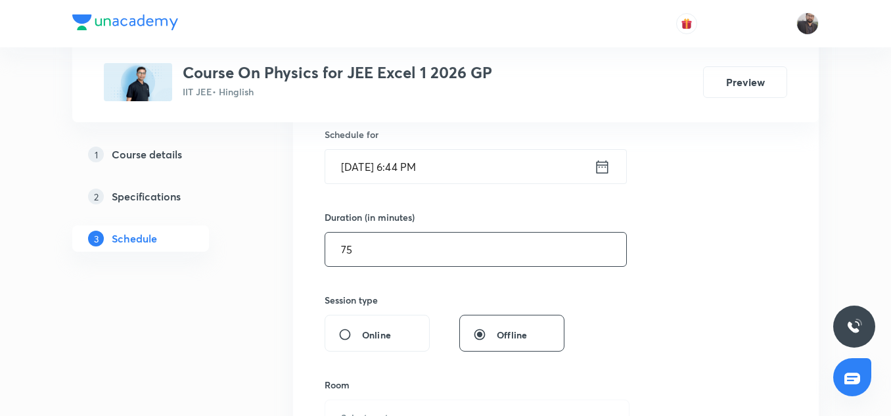
scroll to position [431, 0]
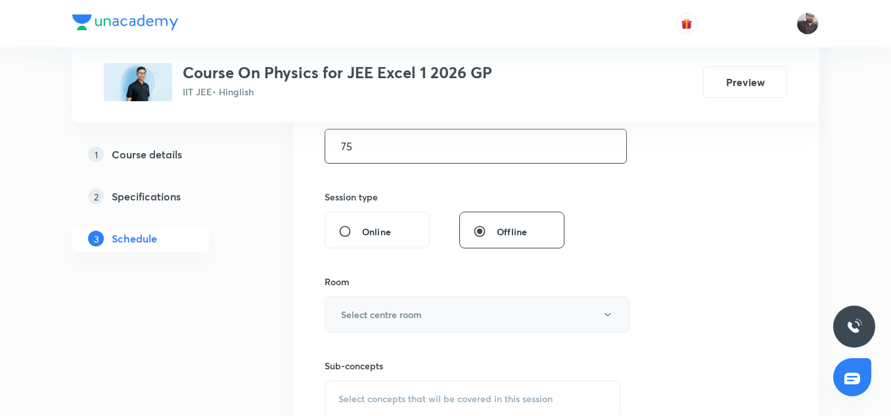
type input "75"
click at [408, 316] on h6 "Select centre room" at bounding box center [381, 315] width 81 height 14
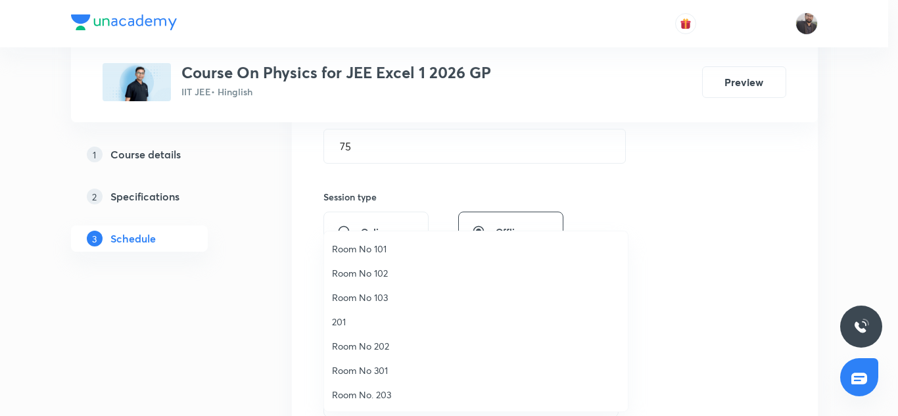
click at [346, 319] on span "201" at bounding box center [476, 322] width 288 height 14
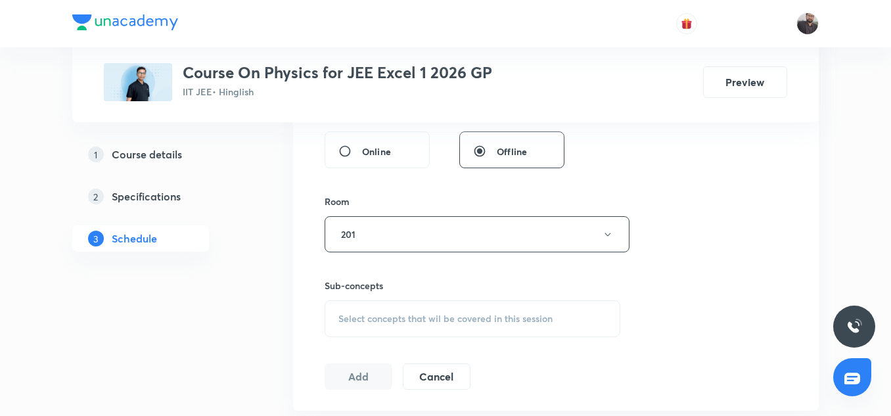
scroll to position [513, 0]
click at [346, 319] on span "Select concepts that wil be covered in this session" at bounding box center [445, 317] width 214 height 11
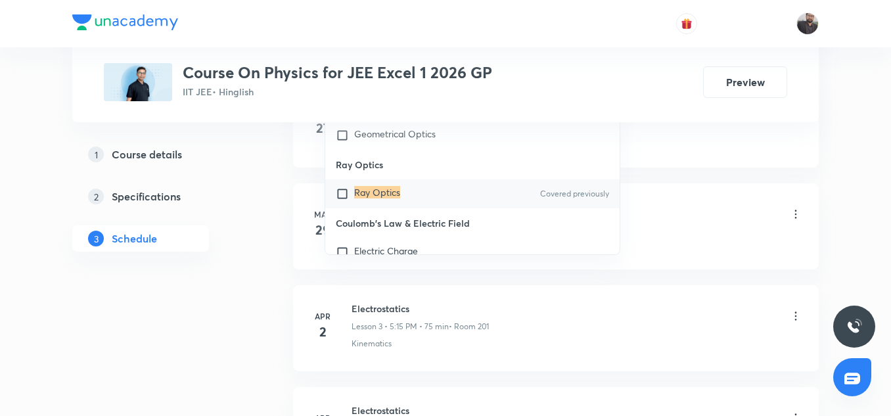
scroll to position [865, 0]
type input "Ray Optics"
click at [374, 198] on p "Ray Optics" at bounding box center [377, 193] width 46 height 13
checkbox input "true"
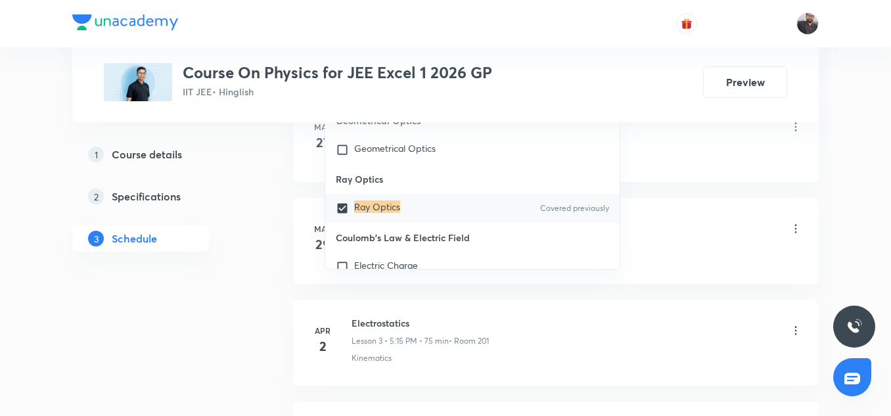
click at [683, 154] on div "Basic - SHM (Periodic Oscillatory Condition of SHM)" at bounding box center [577, 155] width 451 height 12
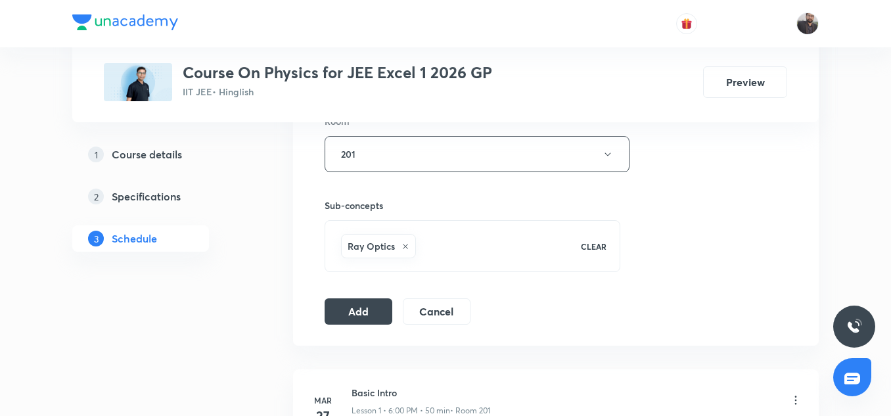
scroll to position [588, 0]
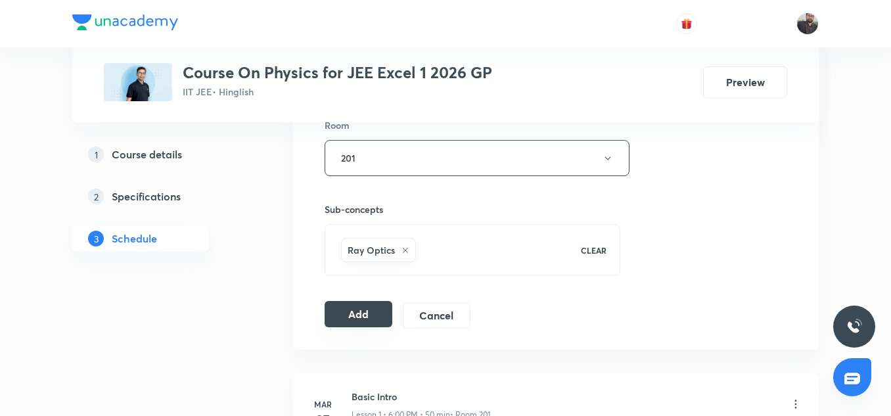
click at [358, 308] on button "Add" at bounding box center [359, 314] width 68 height 26
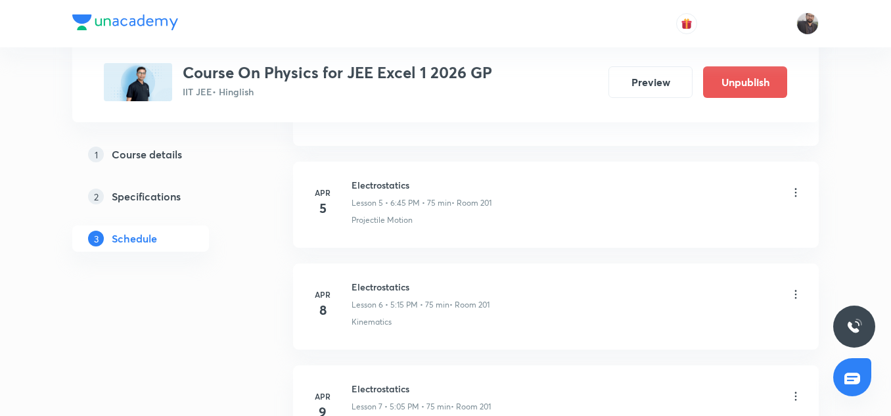
click at [348, 285] on div "[DATE] Electrostatics Lesson 6 • 5:15 PM • 75 min • Room 201 Kinematics" at bounding box center [556, 304] width 493 height 48
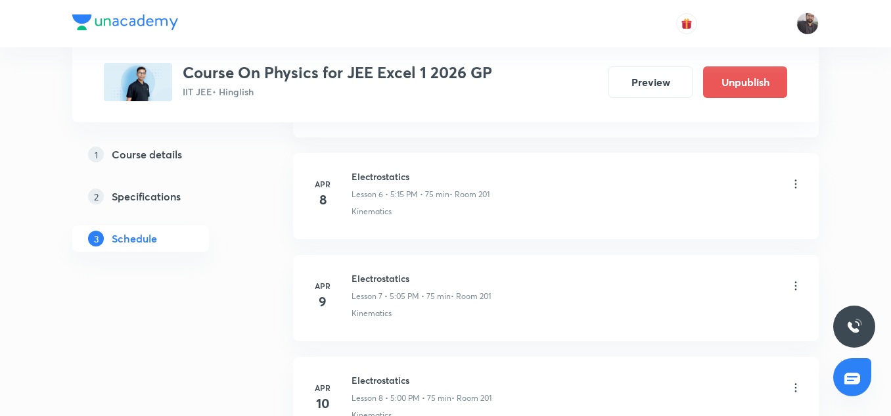
scroll to position [701, 0]
